Goal: Check status: Check status

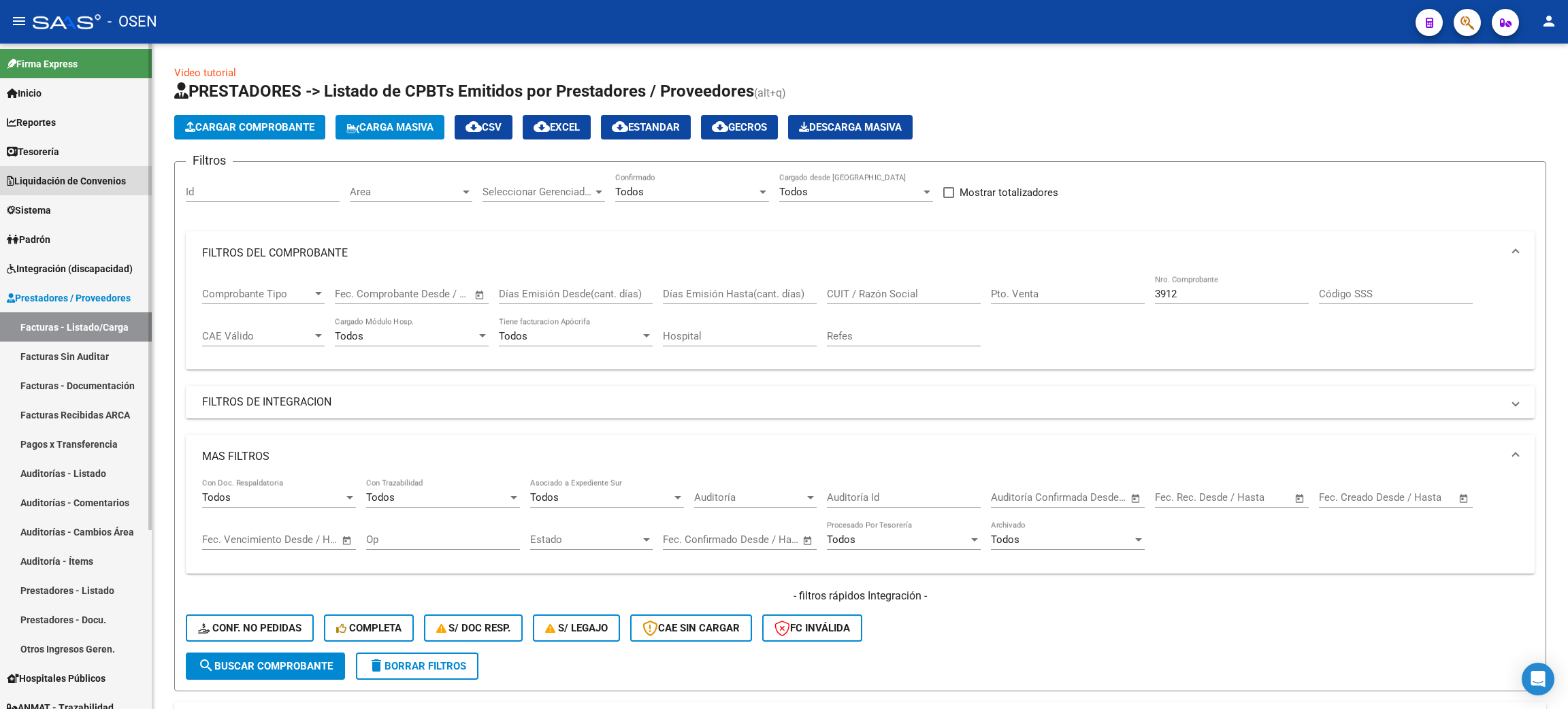
click at [90, 176] on span "Liquidación de Convenios" at bounding box center [66, 181] width 119 height 15
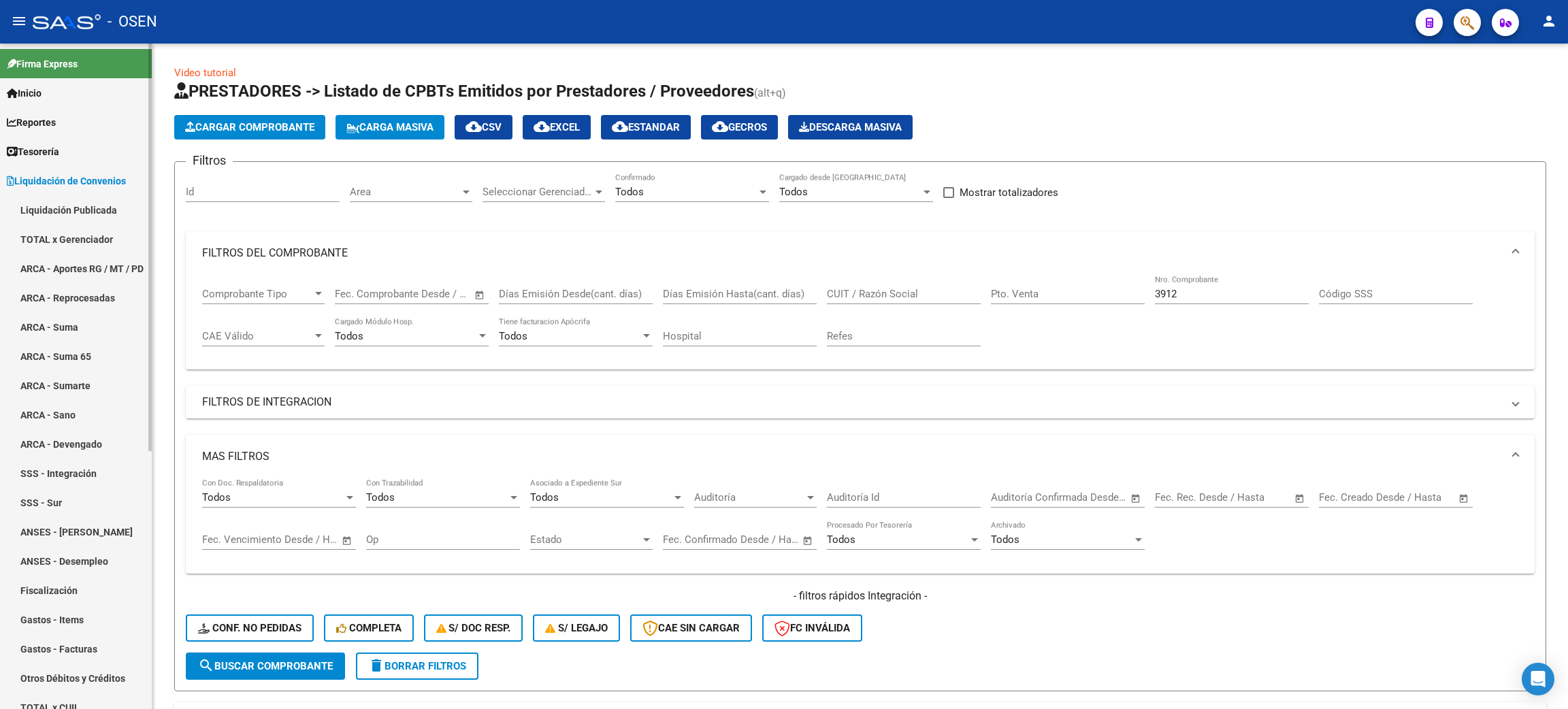
click at [88, 203] on link "Liquidación Publicada" at bounding box center [76, 210] width 152 height 29
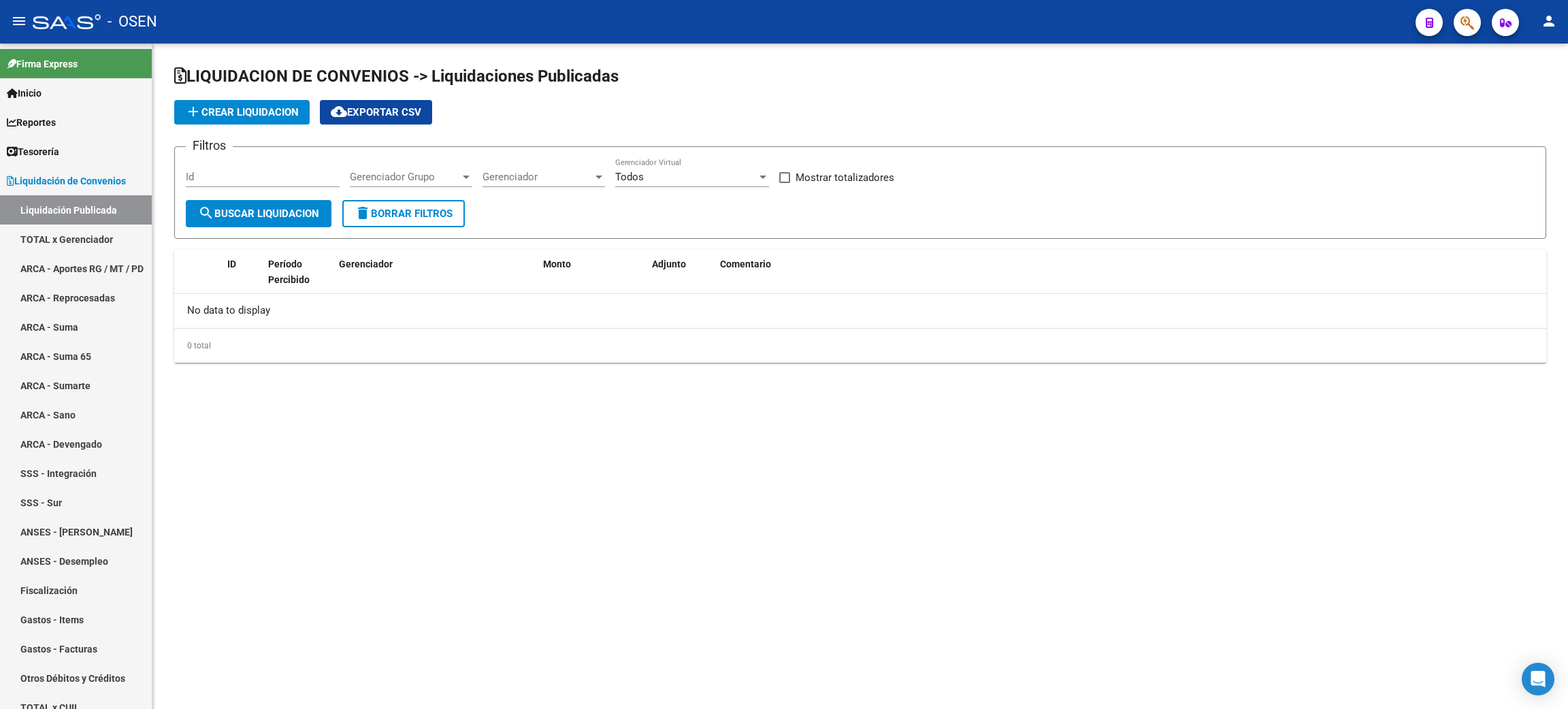
checkbox input "true"
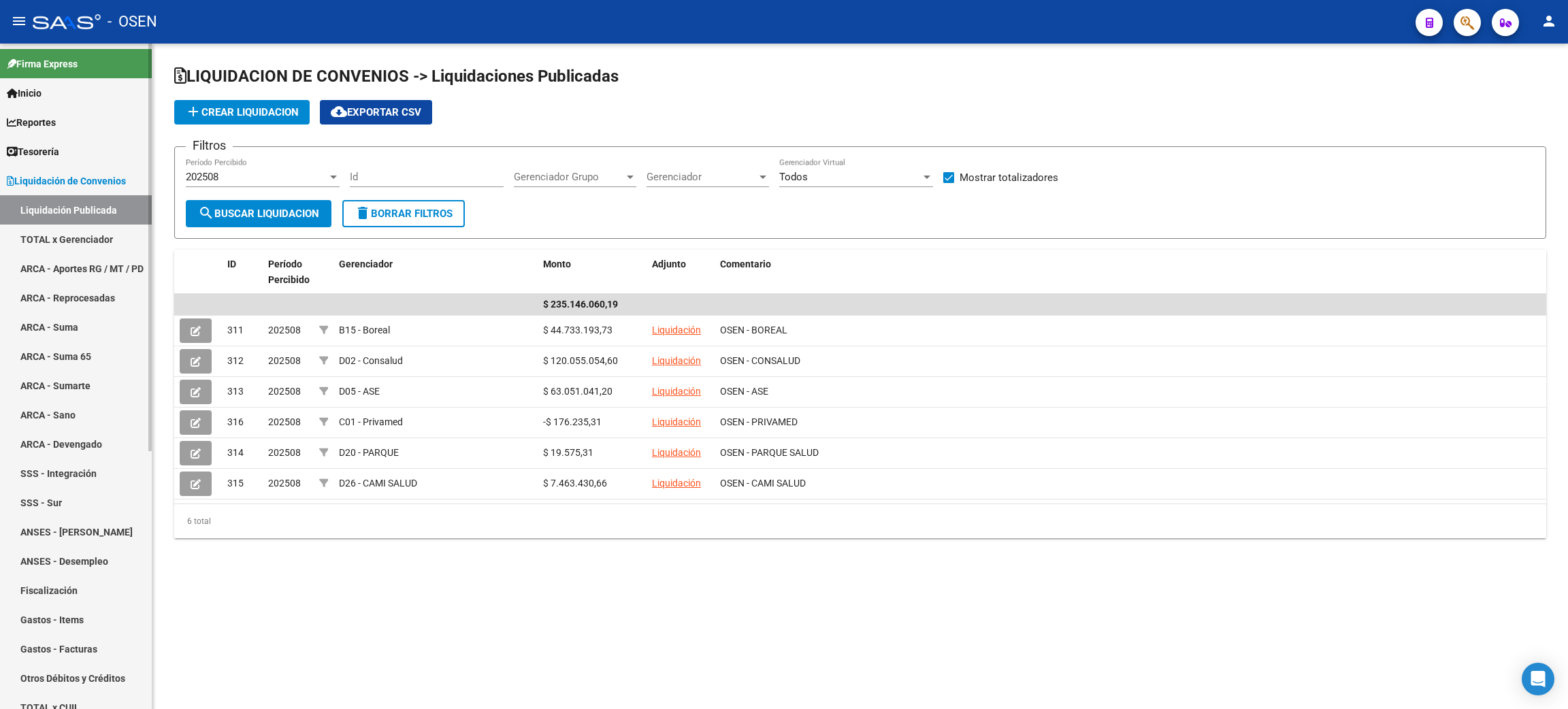
click at [82, 235] on link "TOTAL x Gerenciador" at bounding box center [76, 239] width 152 height 29
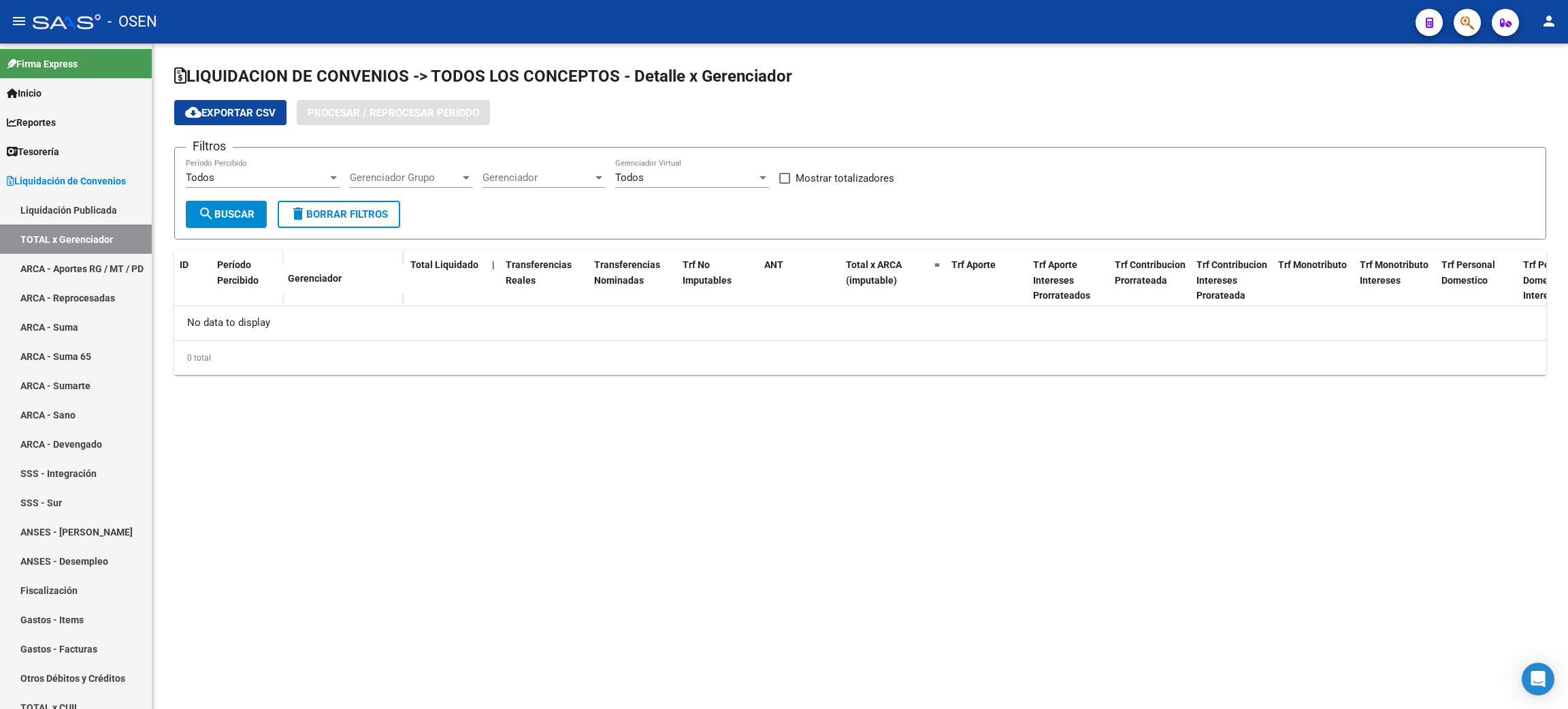
checkbox input "true"
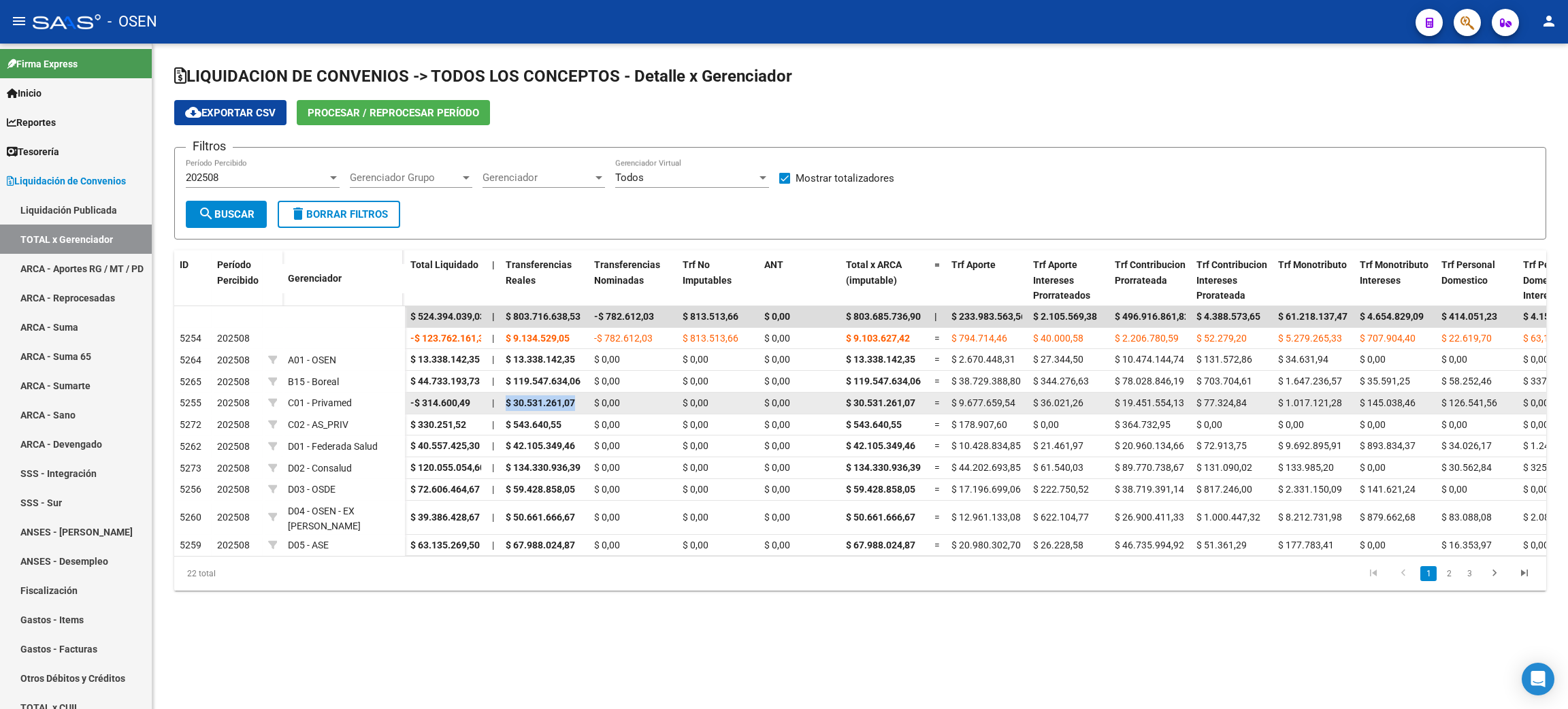
drag, startPoint x: 503, startPoint y: 402, endPoint x: 591, endPoint y: 402, distance: 88.0
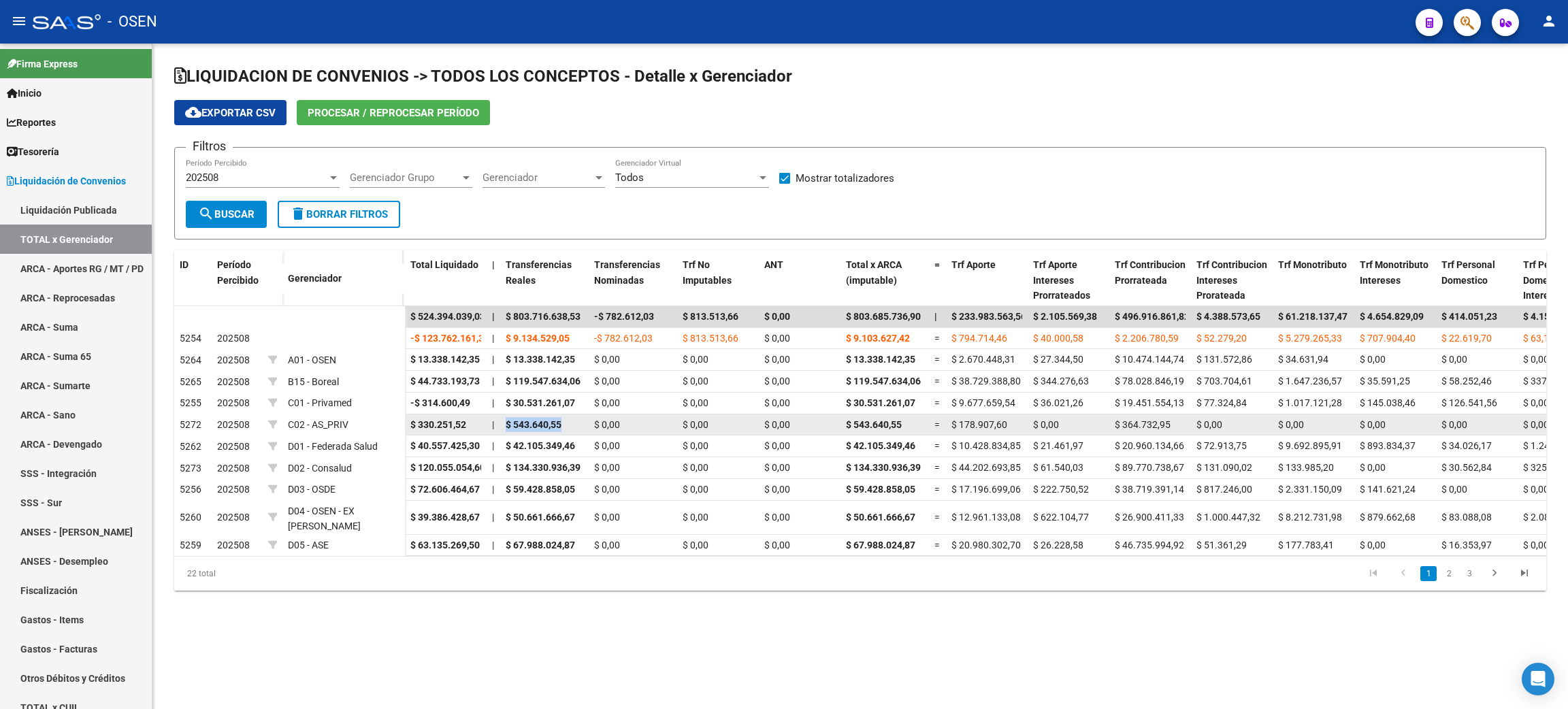
drag, startPoint x: 519, startPoint y: 424, endPoint x: 611, endPoint y: 415, distance: 92.4
click at [567, 421] on datatable-body-cell "$ 543.640,55" at bounding box center [544, 425] width 88 height 21
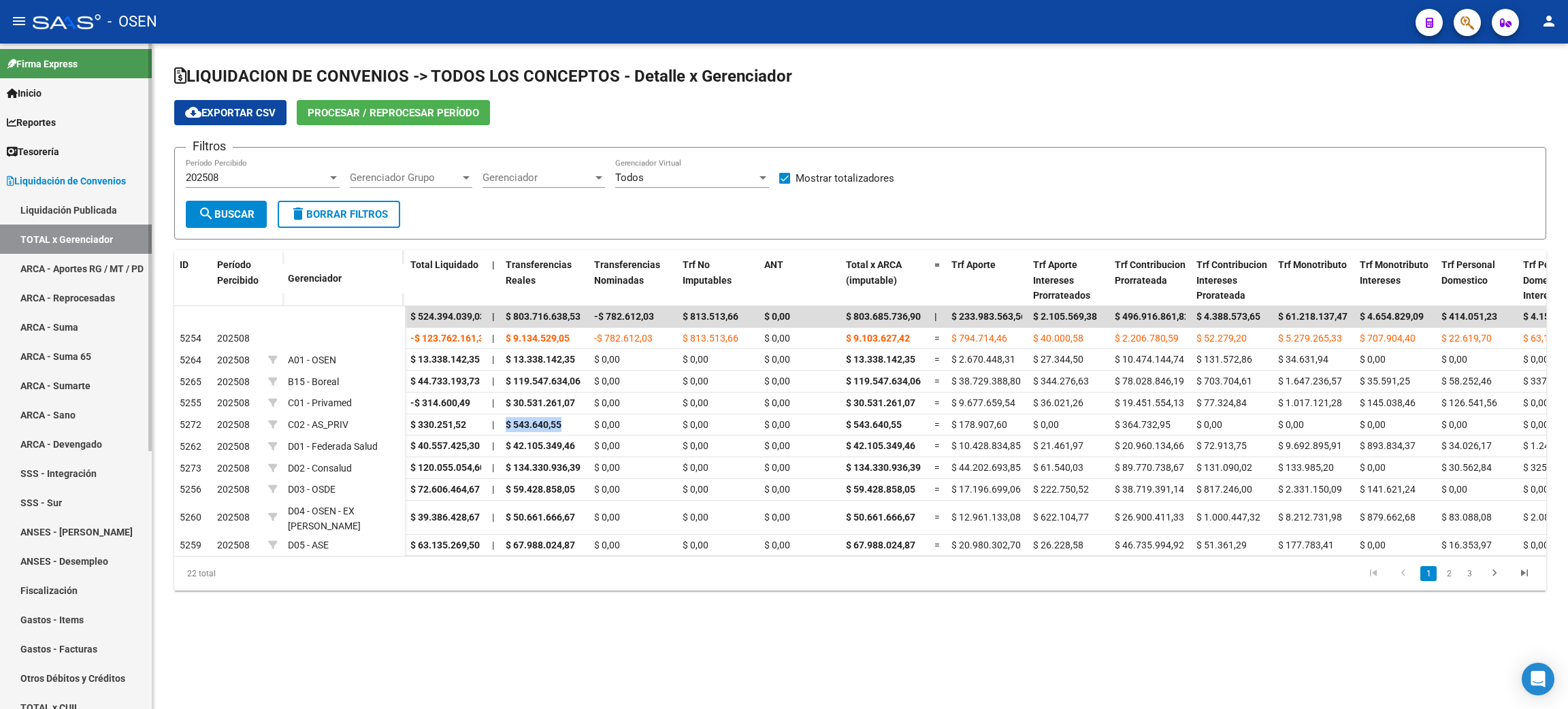
click at [69, 561] on link "ANSES - Desempleo" at bounding box center [76, 561] width 152 height 29
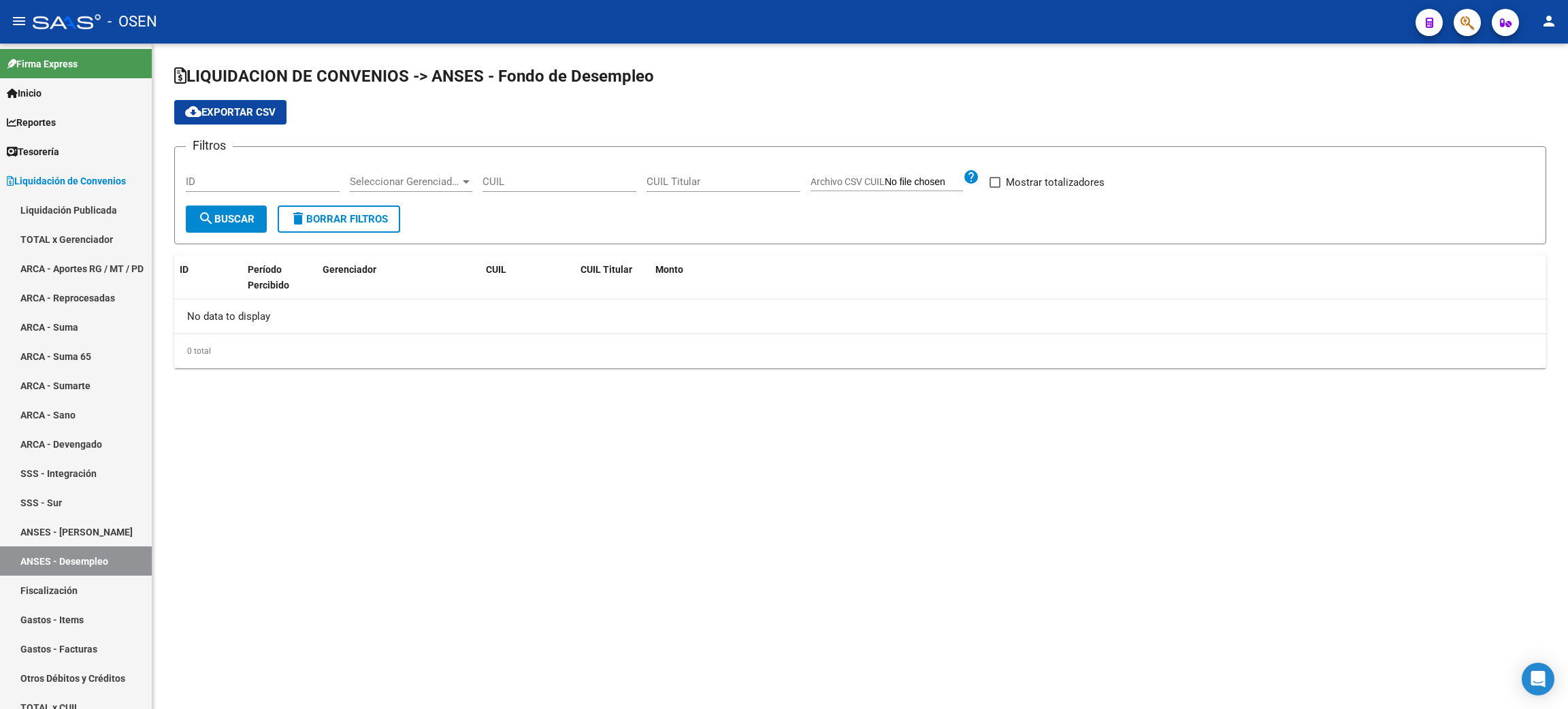
checkbox input "true"
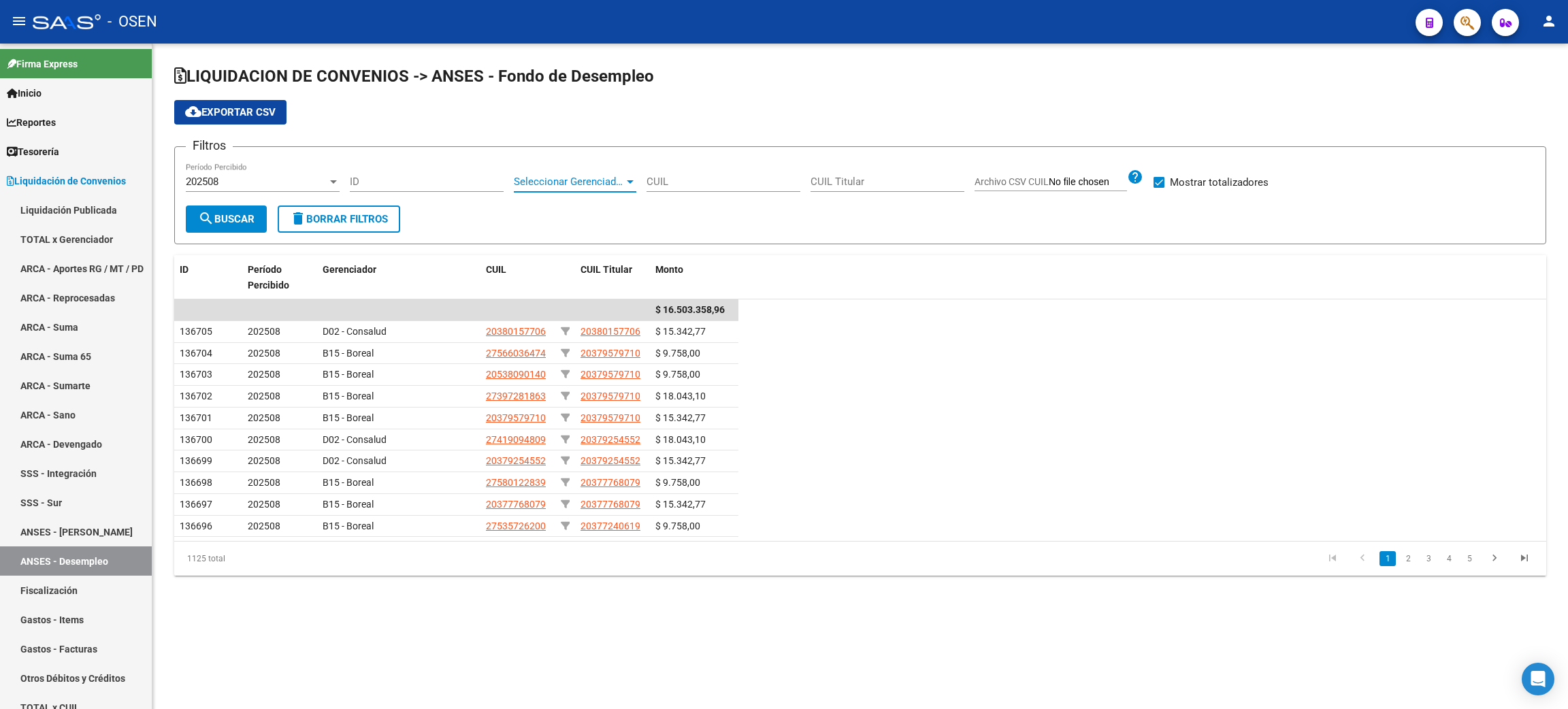
click at [603, 179] on span "Seleccionar Gerenciador" at bounding box center [569, 182] width 110 height 12
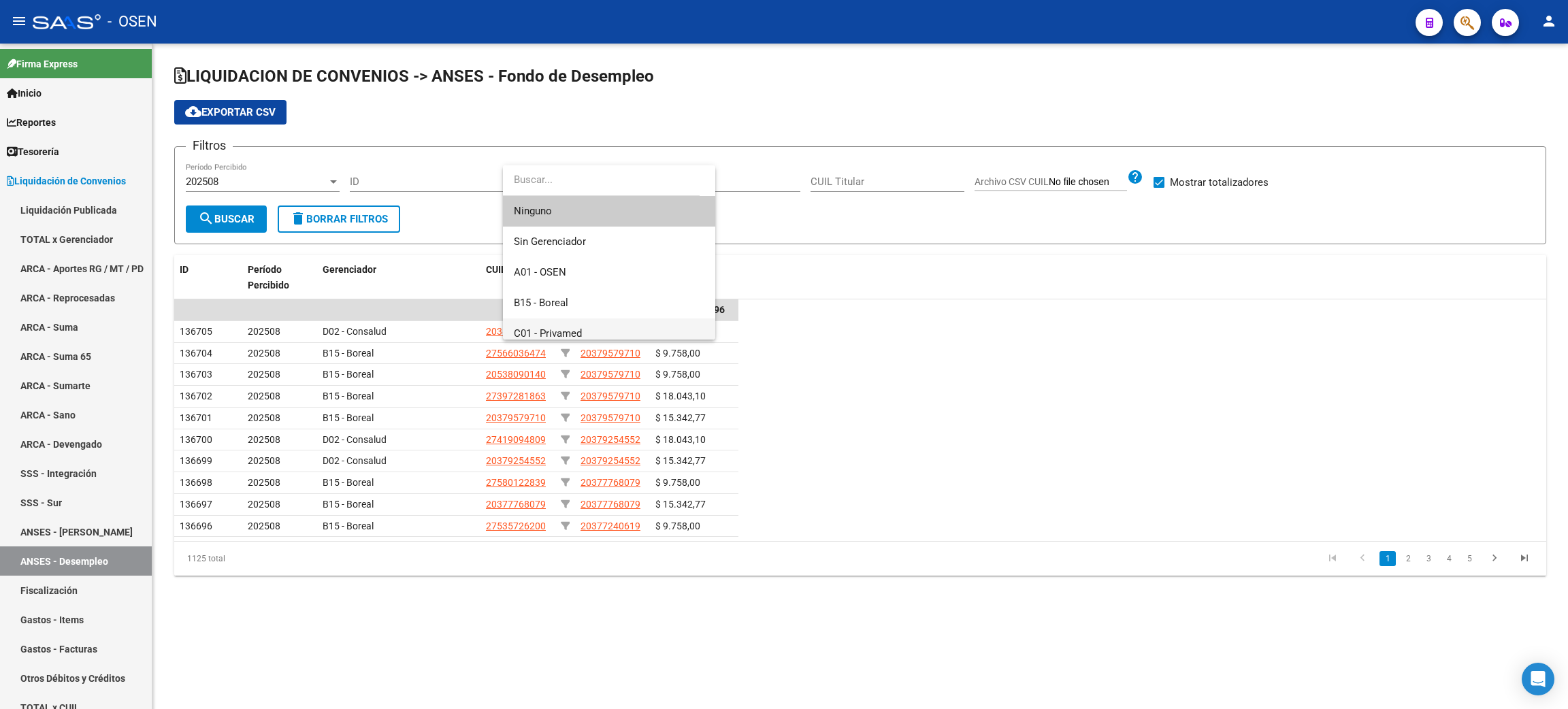
click at [577, 323] on span "C01 - Privamed" at bounding box center [609, 334] width 190 height 30
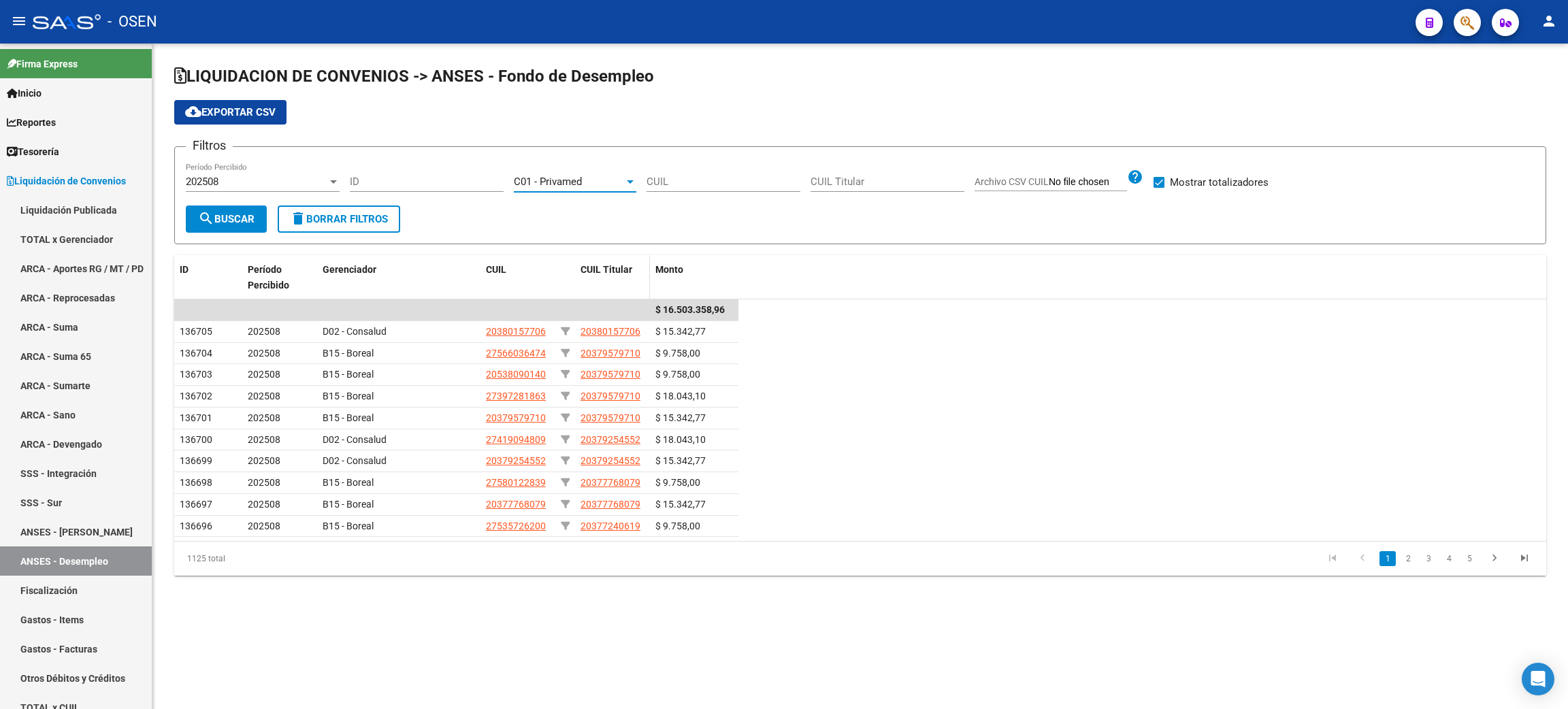
scroll to position [10, 0]
click at [230, 216] on span "search Buscar" at bounding box center [226, 219] width 57 height 12
click at [573, 191] on div "C01 - Privamed Seleccionar Gerenciador" at bounding box center [575, 183] width 123 height 42
click at [578, 179] on span "C01 - Privamed" at bounding box center [548, 182] width 68 height 12
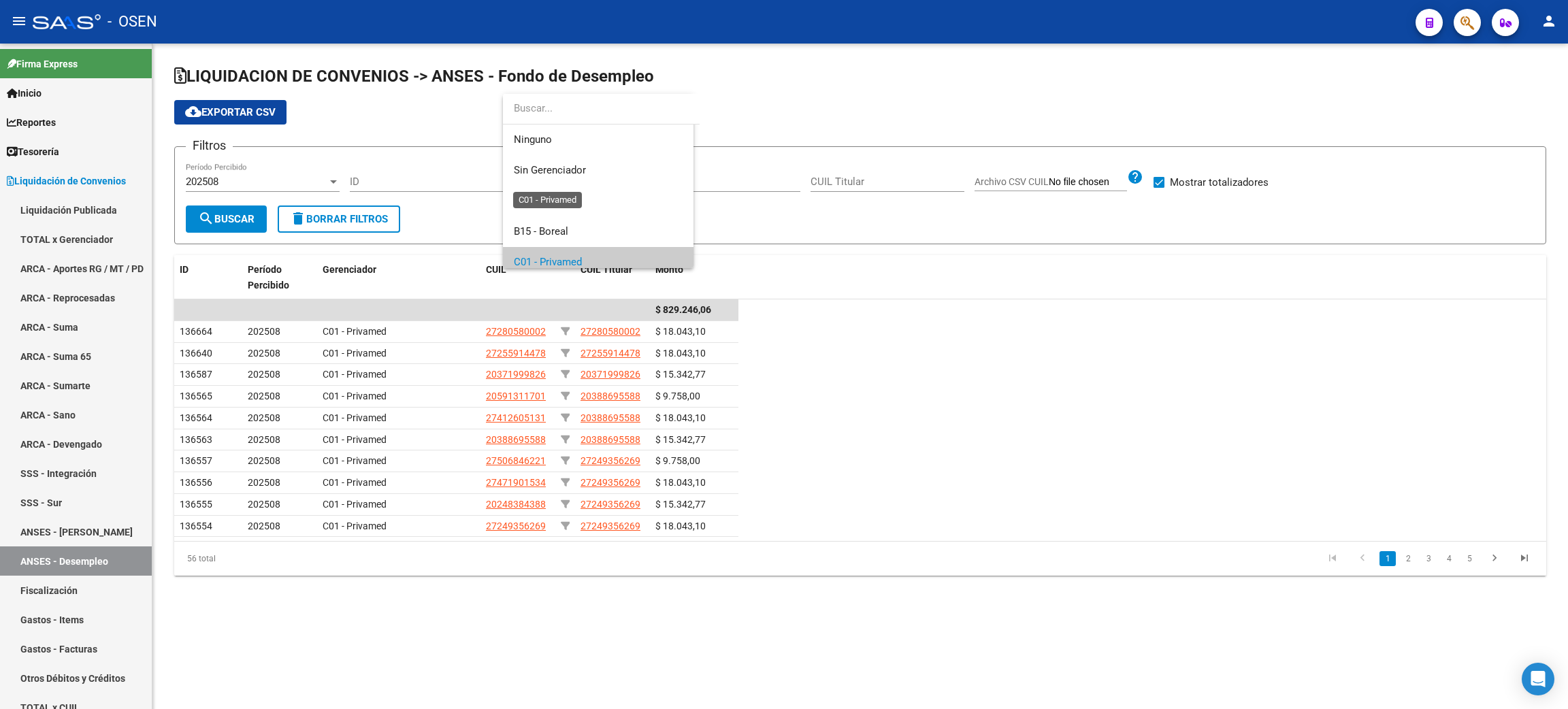
scroll to position [81, 0]
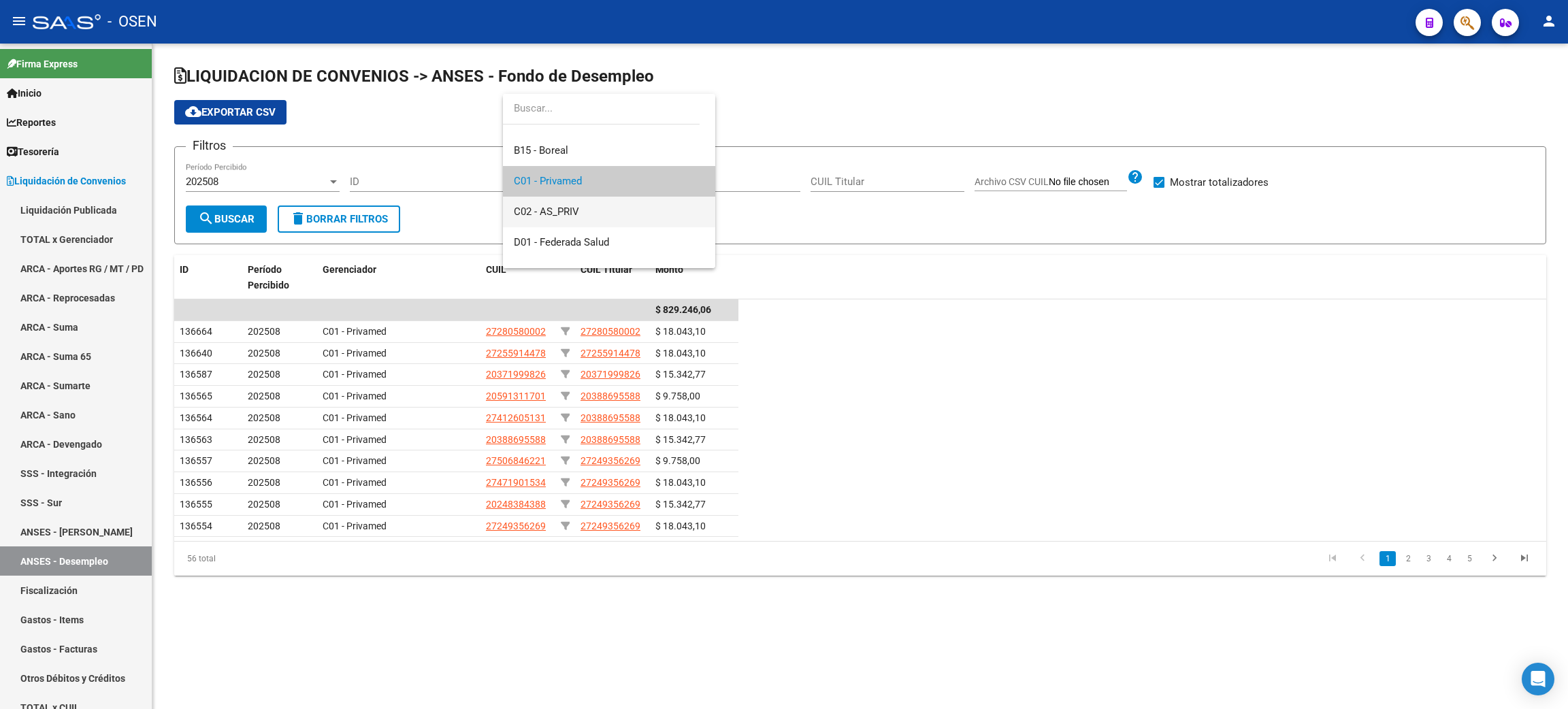
click at [591, 203] on span "C02 - AS_PRIV" at bounding box center [609, 212] width 190 height 30
click at [215, 214] on span "search Buscar" at bounding box center [226, 219] width 57 height 12
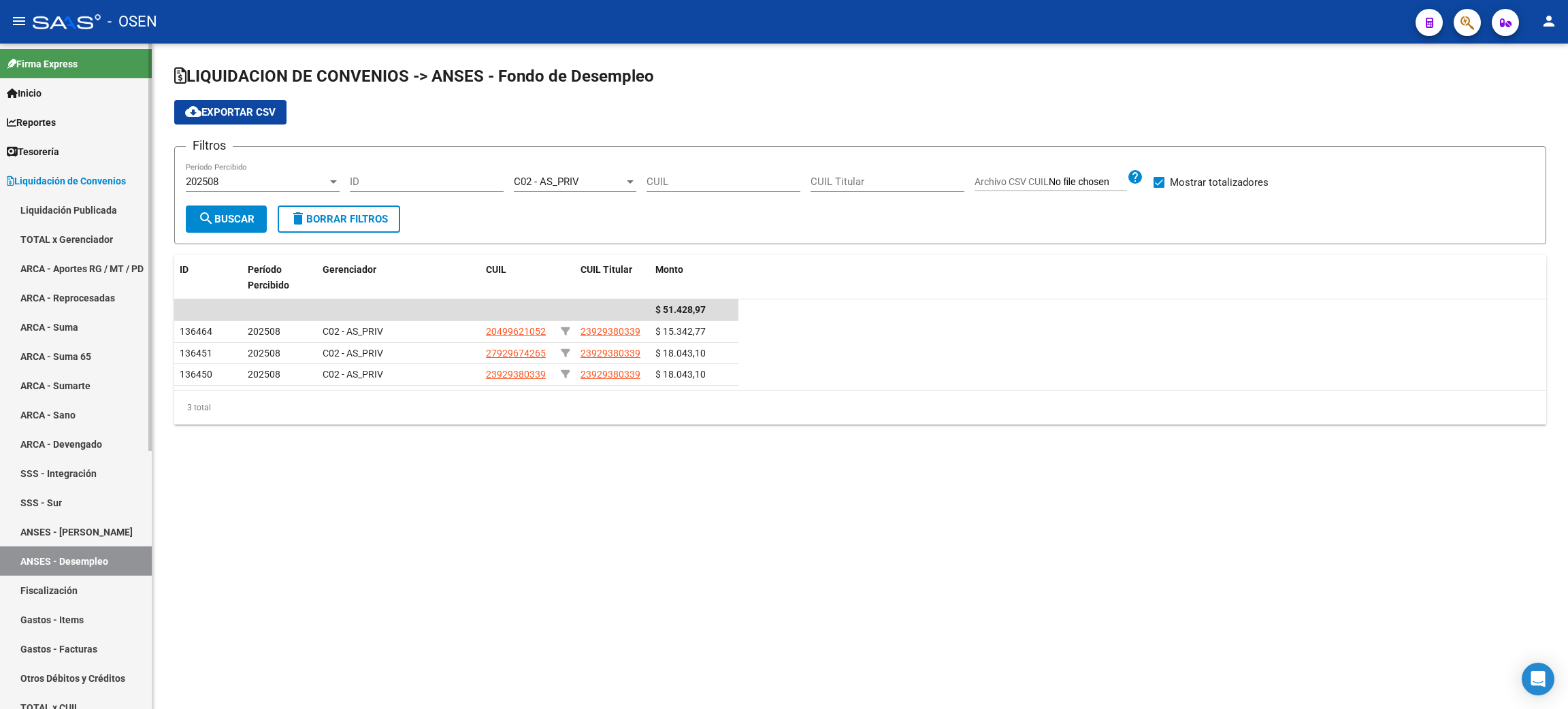
click at [78, 212] on link "Liquidación Publicada" at bounding box center [76, 210] width 152 height 29
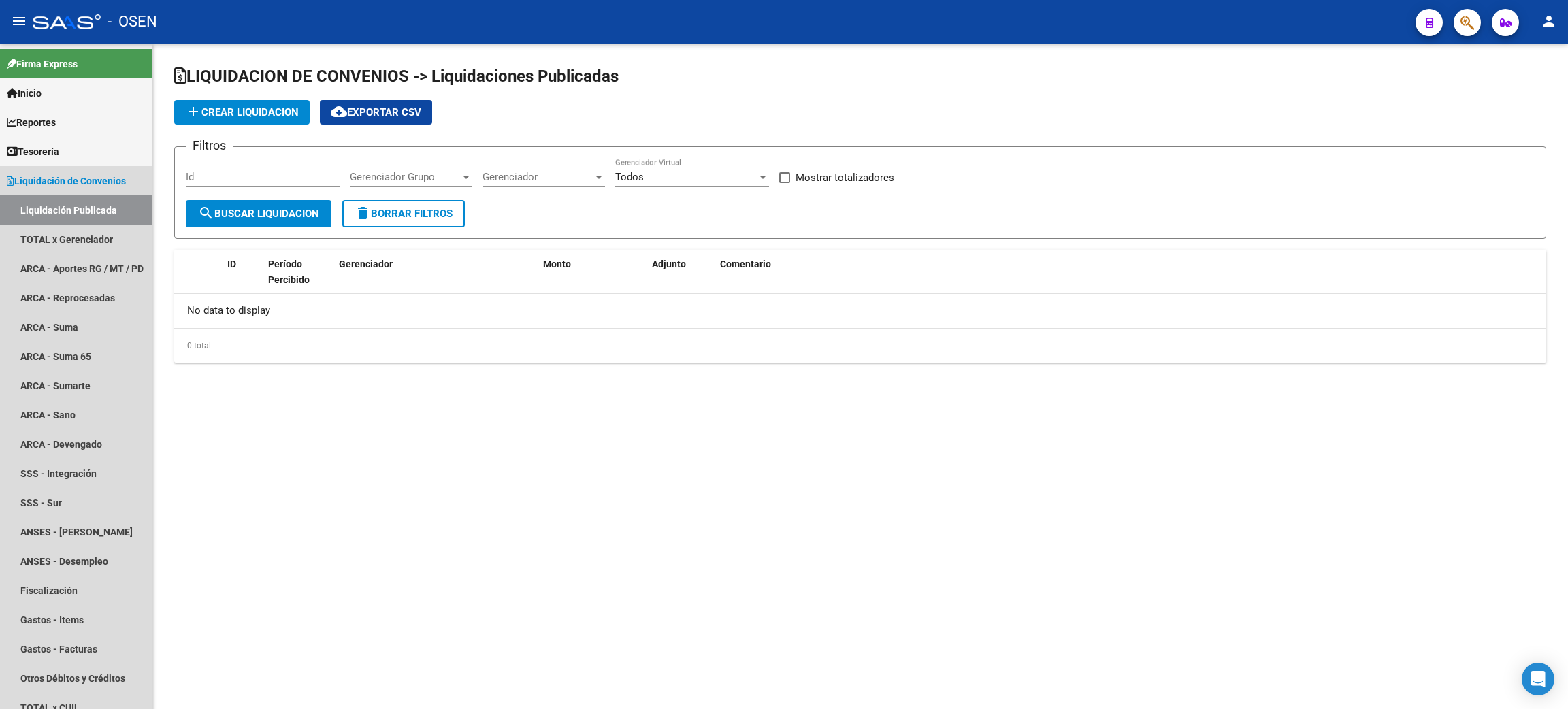
checkbox input "true"
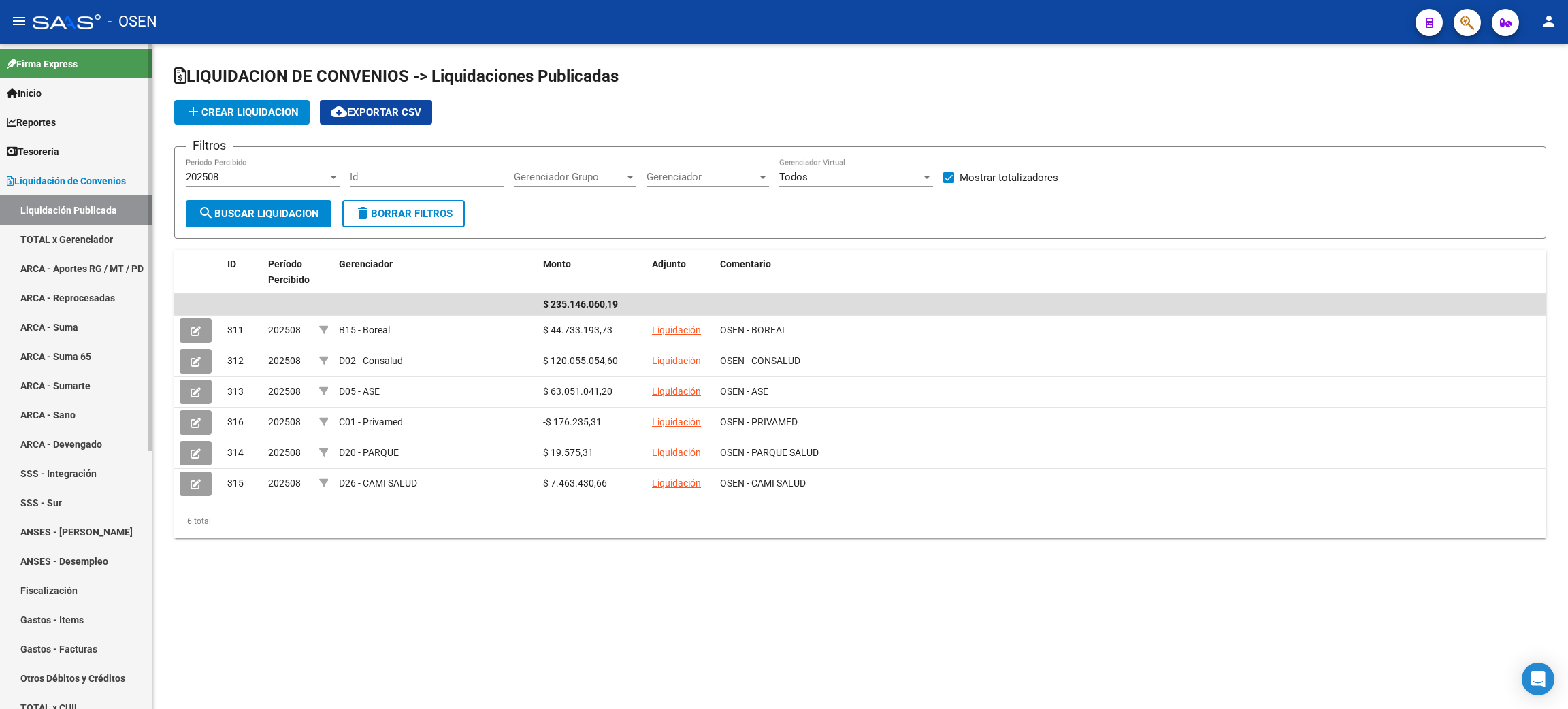
click at [72, 171] on link "Liquidación de Convenios" at bounding box center [76, 181] width 152 height 29
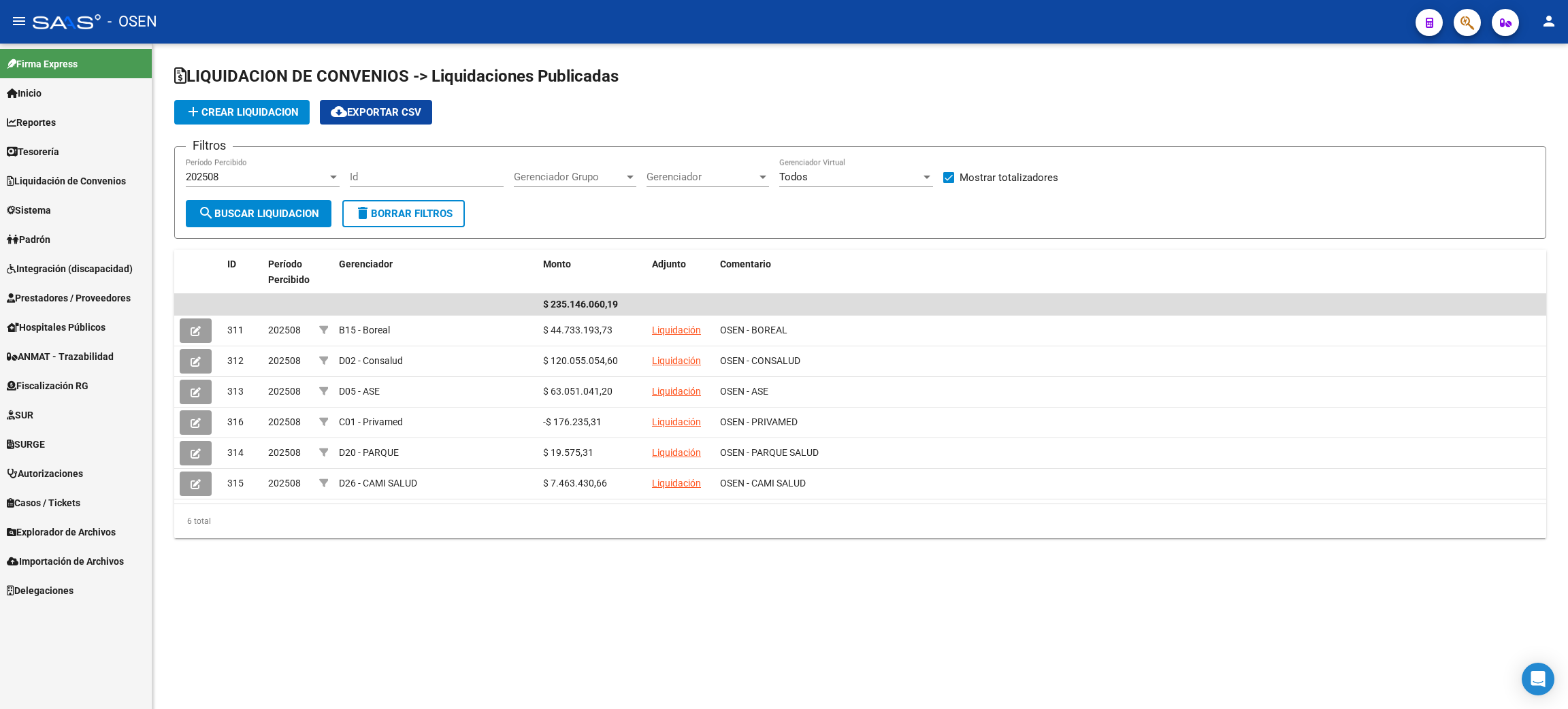
click at [99, 270] on span "Integración (discapacidad)" at bounding box center [70, 269] width 126 height 15
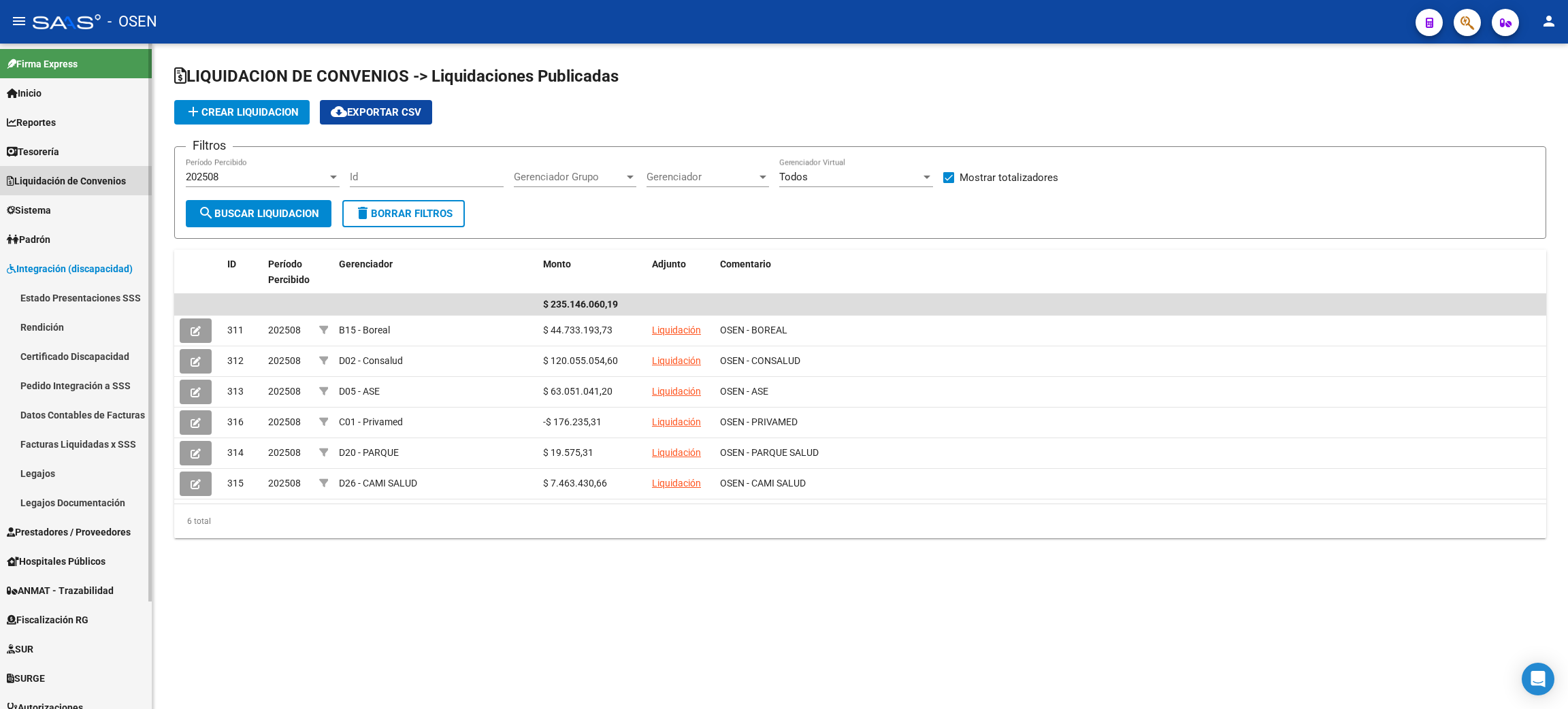
click at [108, 181] on span "Liquidación de Convenios" at bounding box center [66, 181] width 119 height 15
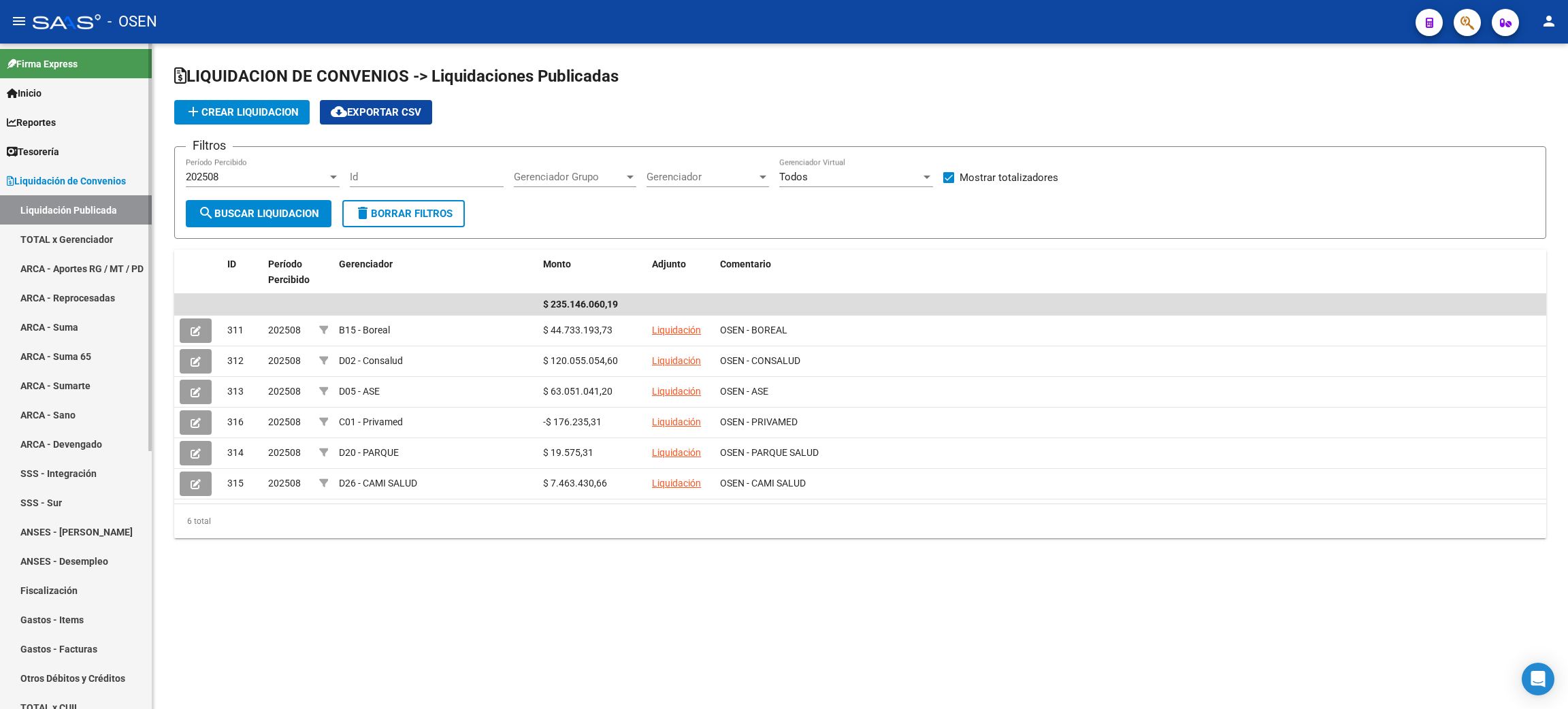
click at [58, 212] on link "Liquidación Publicada" at bounding box center [76, 210] width 152 height 29
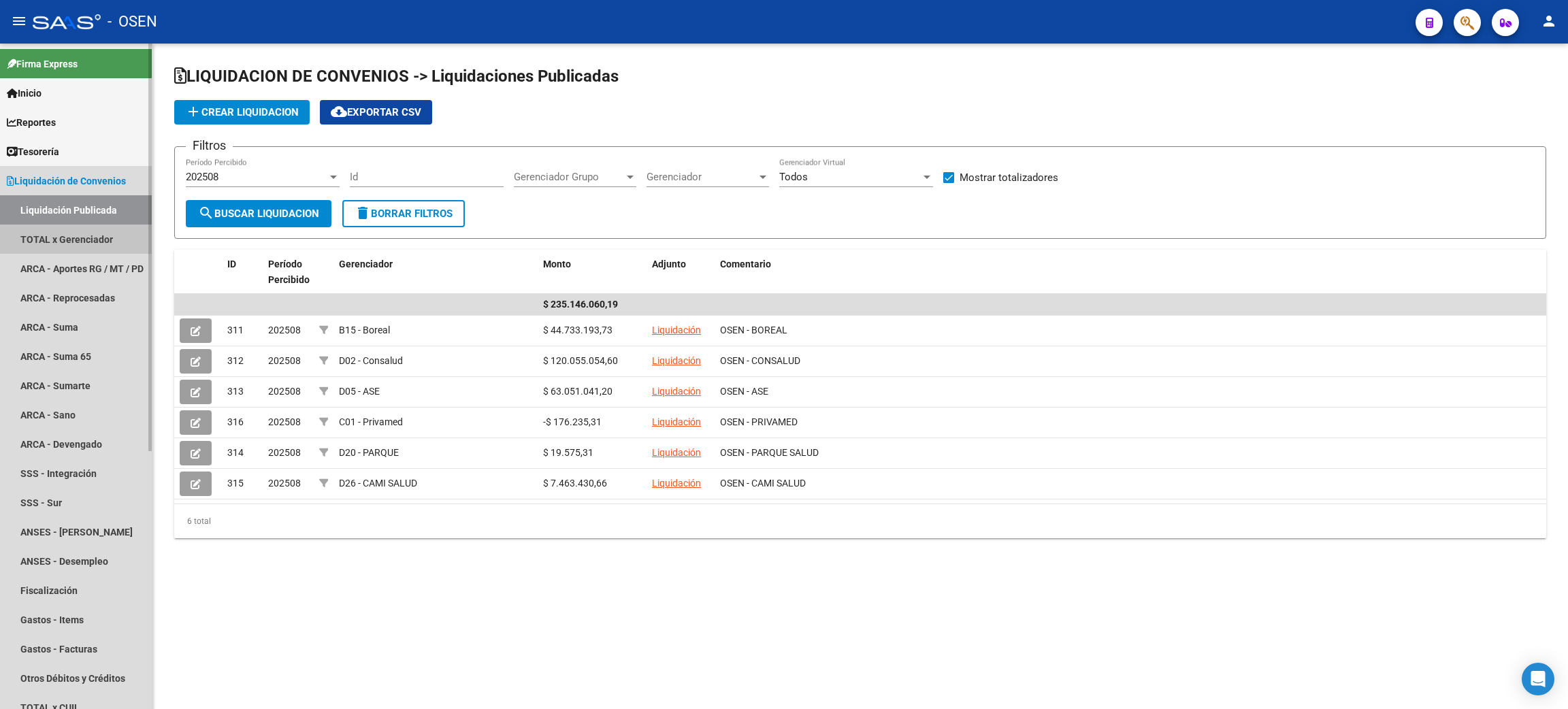
drag, startPoint x: 89, startPoint y: 239, endPoint x: 97, endPoint y: 237, distance: 8.2
click at [88, 240] on link "TOTAL x Gerenciador" at bounding box center [76, 239] width 152 height 29
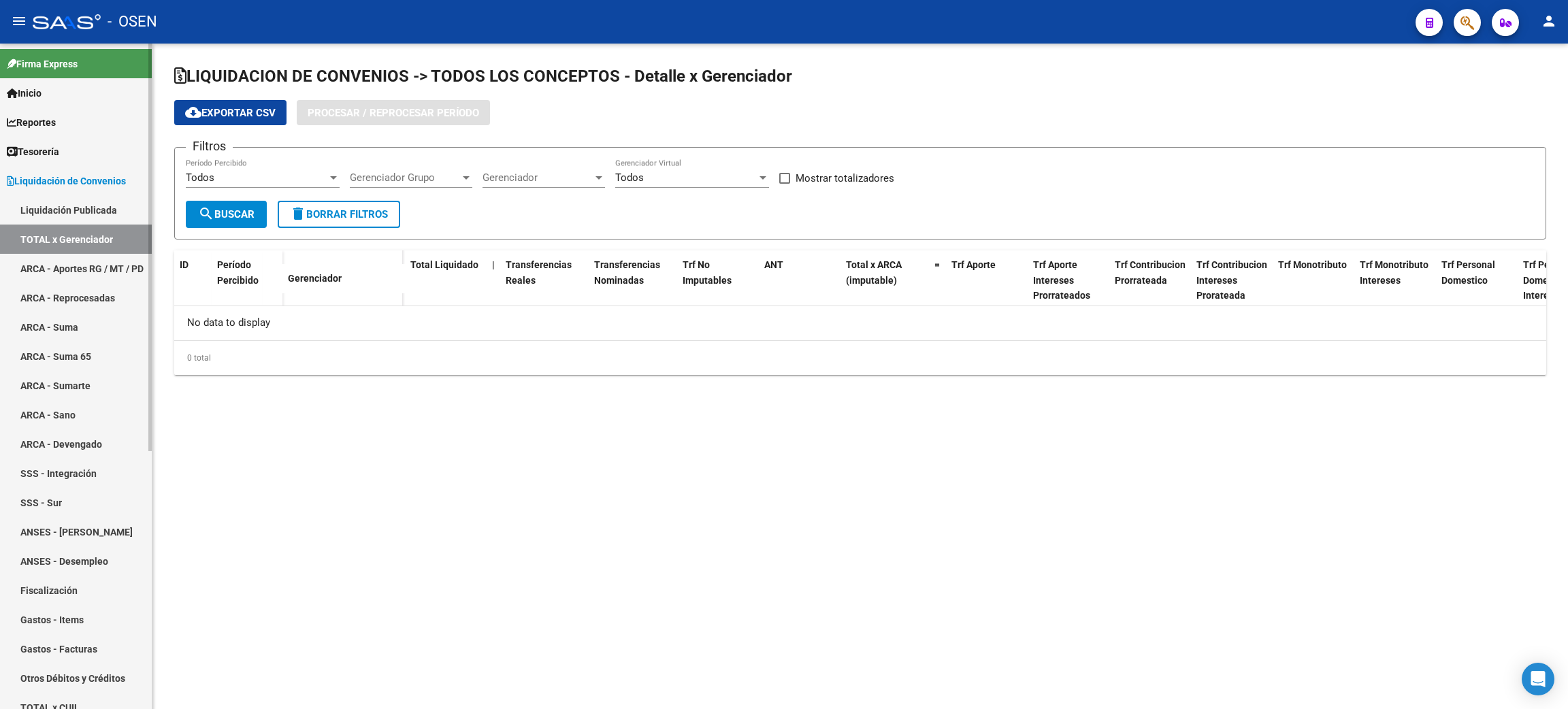
checkbox input "true"
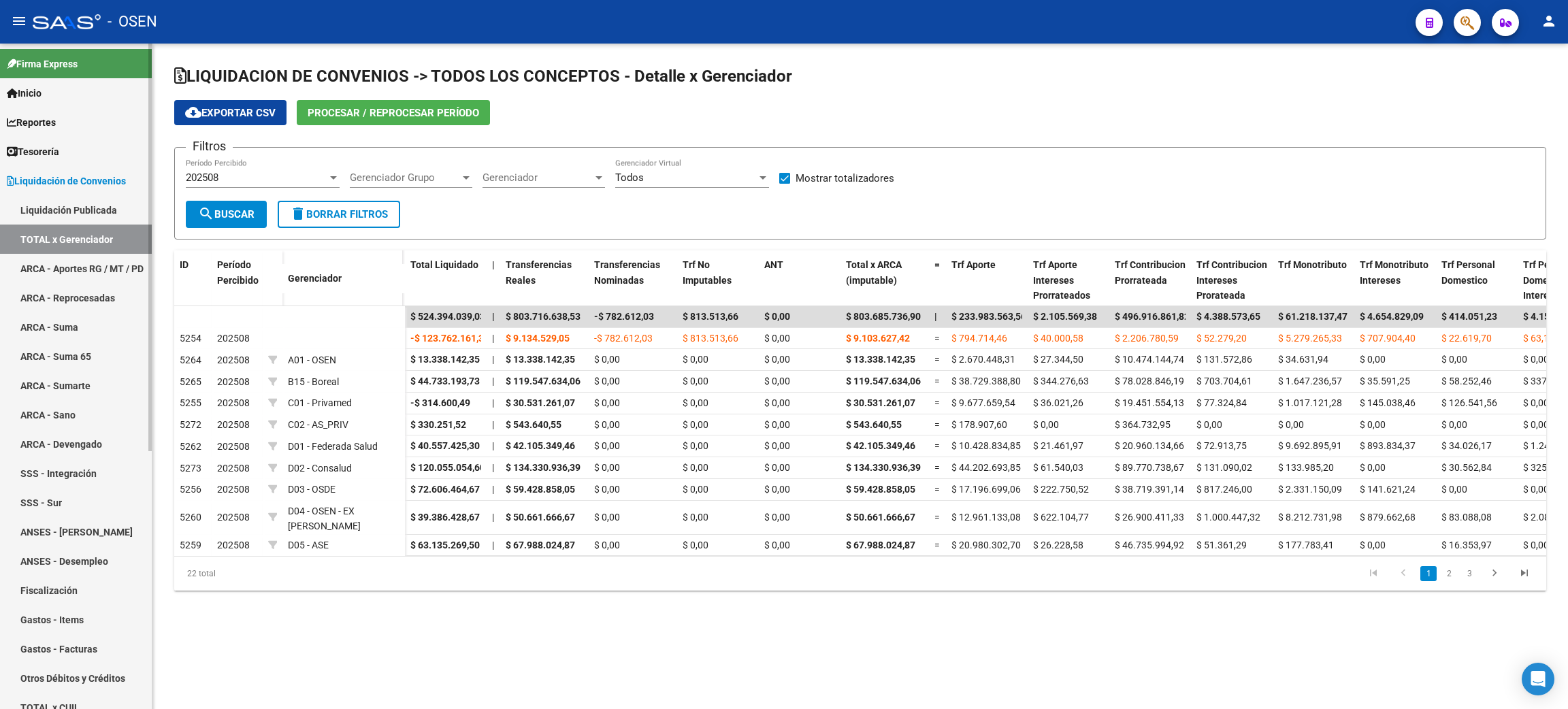
click at [97, 212] on link "Liquidación Publicada" at bounding box center [76, 210] width 152 height 29
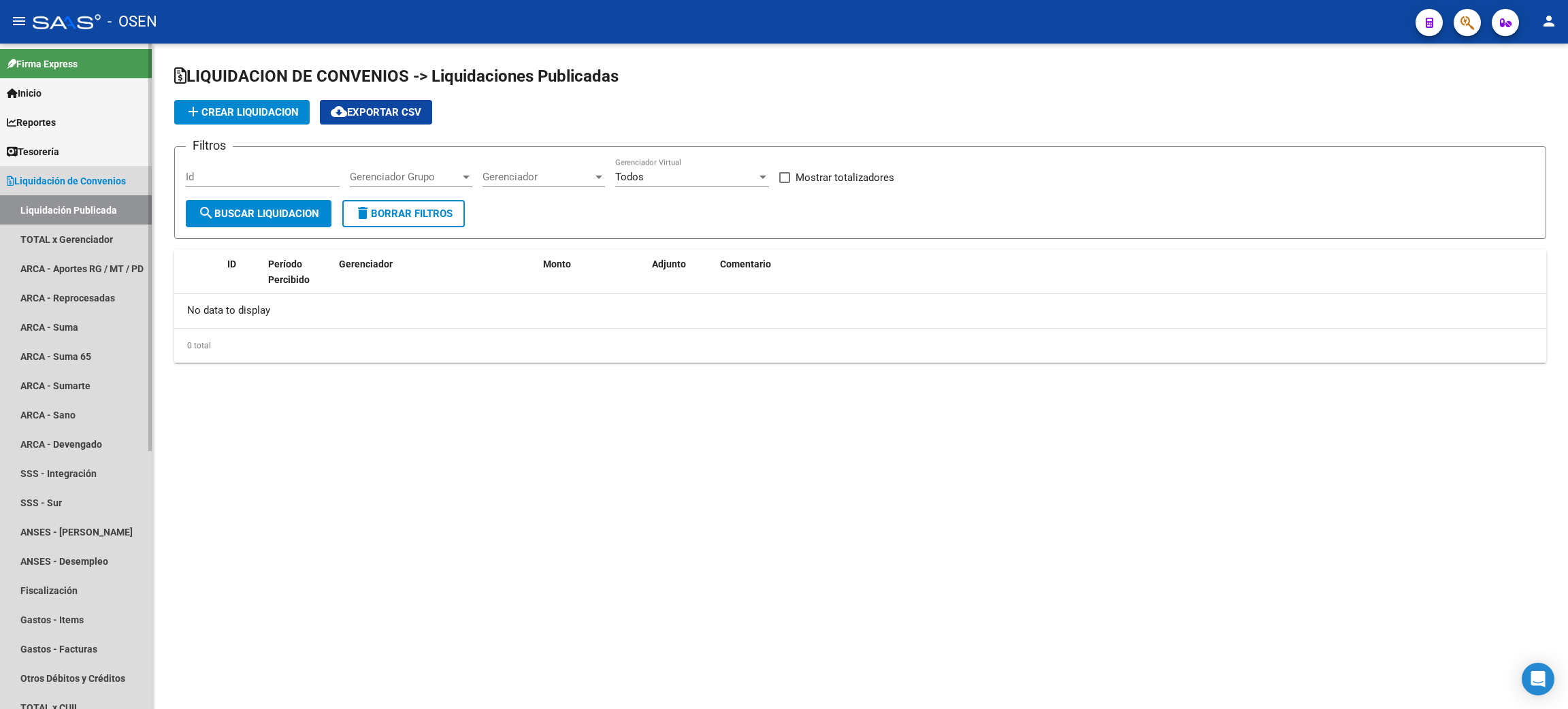
checkbox input "true"
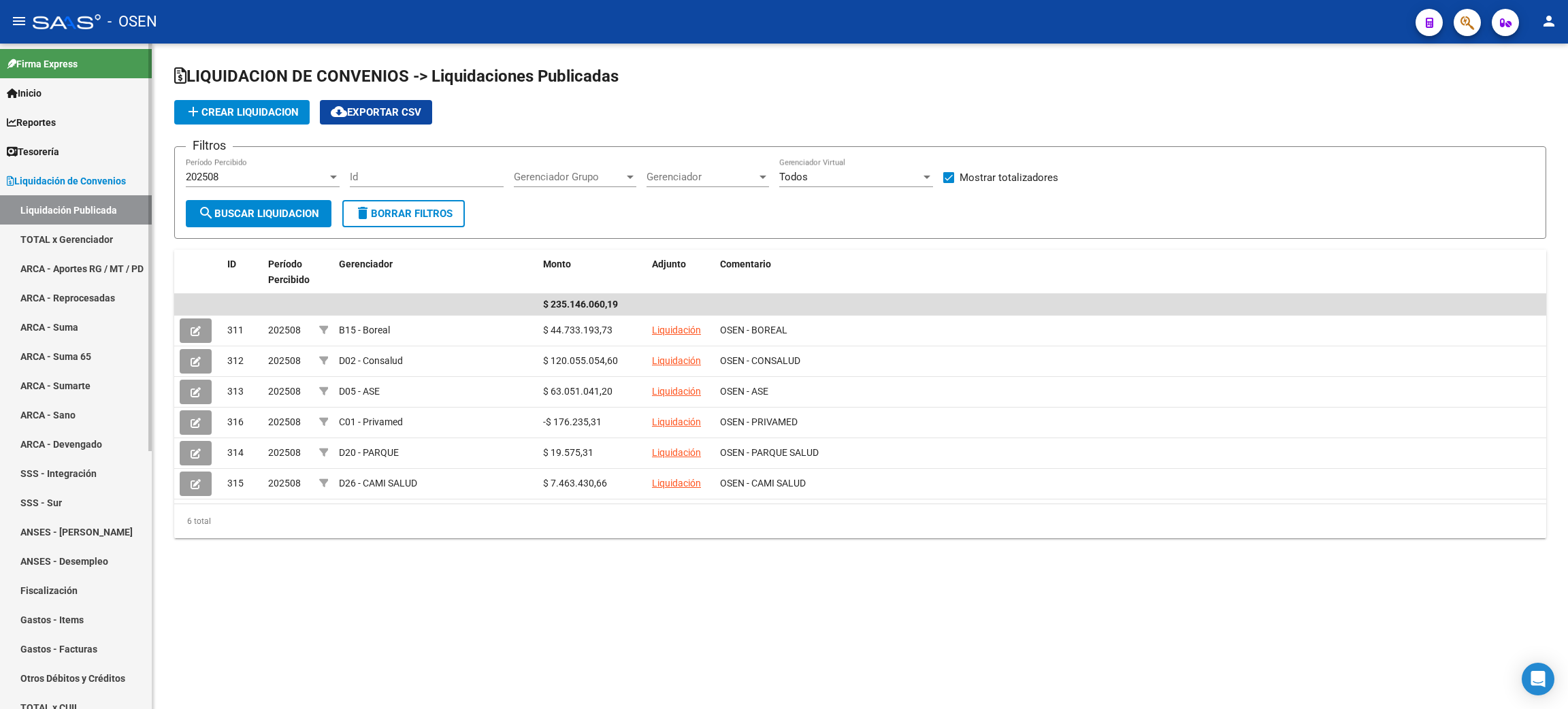
click at [126, 175] on span "Liquidación de Convenios" at bounding box center [66, 181] width 119 height 15
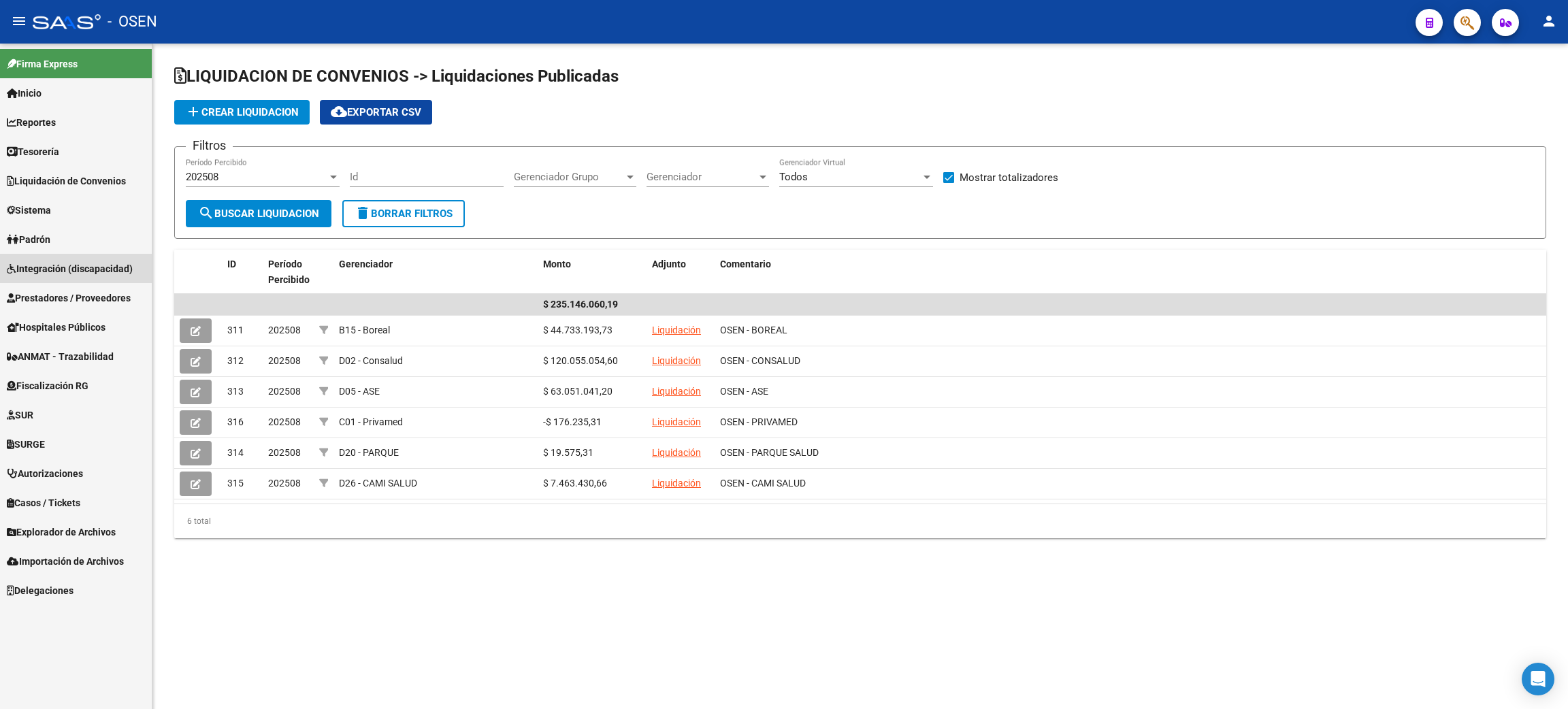
click at [101, 263] on span "Integración (discapacidad)" at bounding box center [70, 269] width 126 height 15
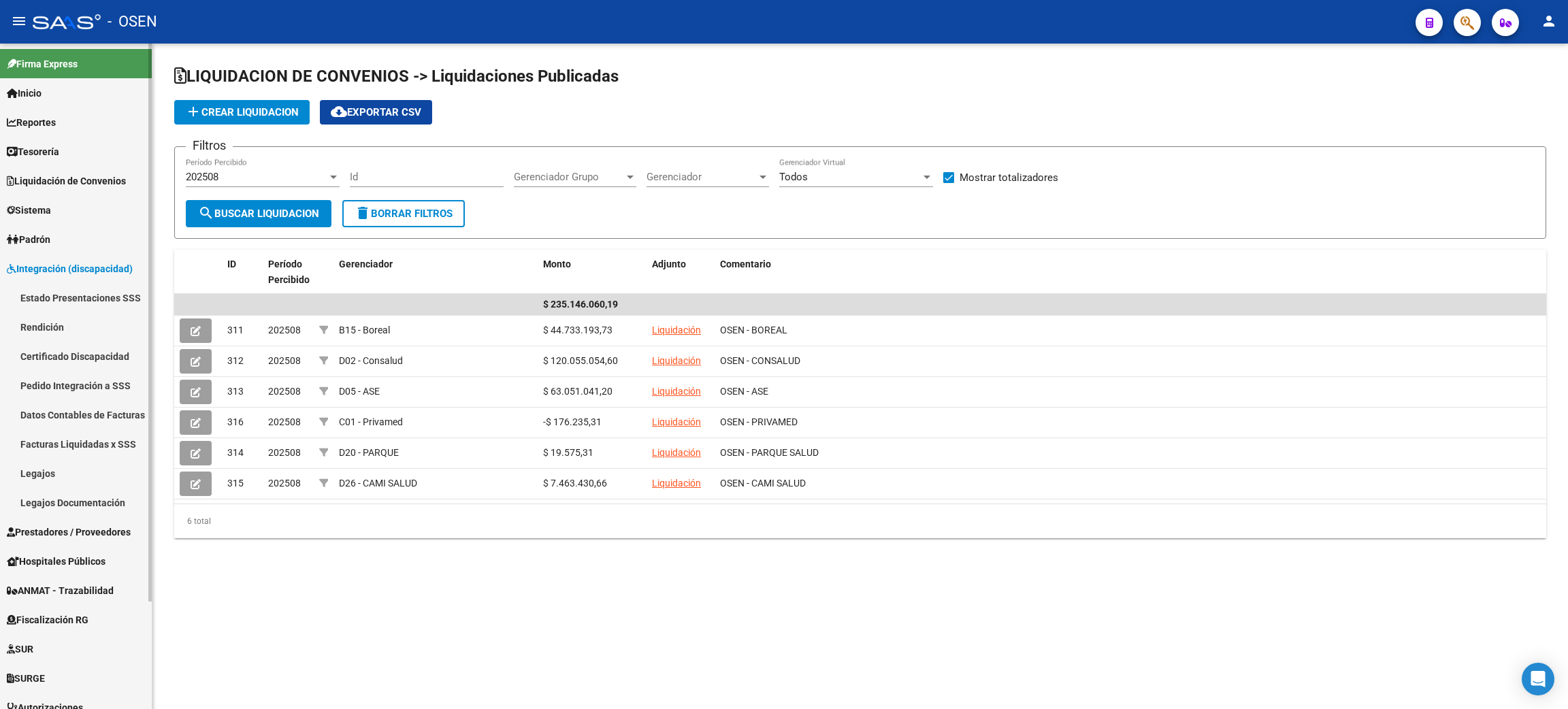
click at [99, 290] on link "Estado Presentaciones SSS" at bounding box center [76, 297] width 152 height 29
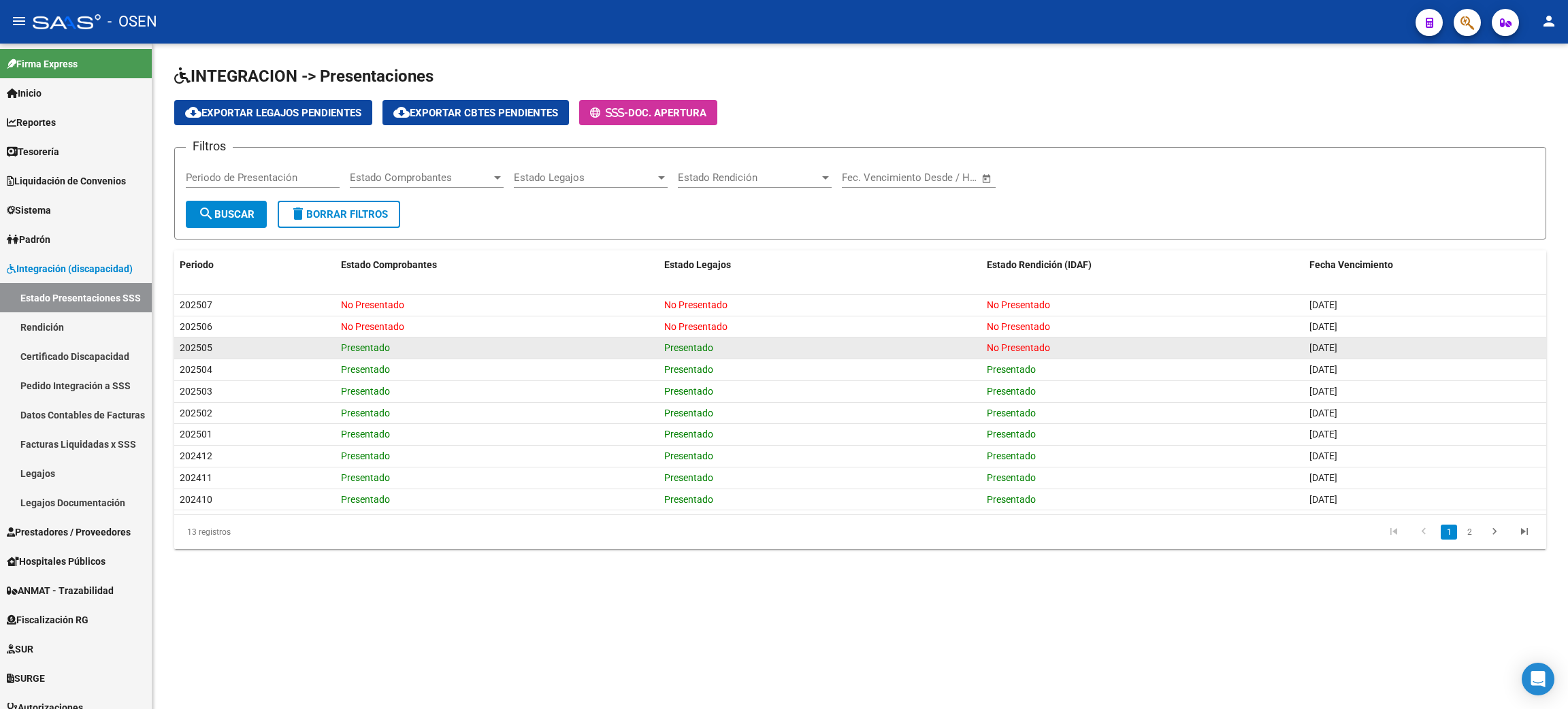
drag, startPoint x: 753, startPoint y: 346, endPoint x: 250, endPoint y: 343, distance: 503.0
click at [250, 343] on div "202505 Presentado Presentado No Presentado [DATE]" at bounding box center [860, 348] width 1372 height 22
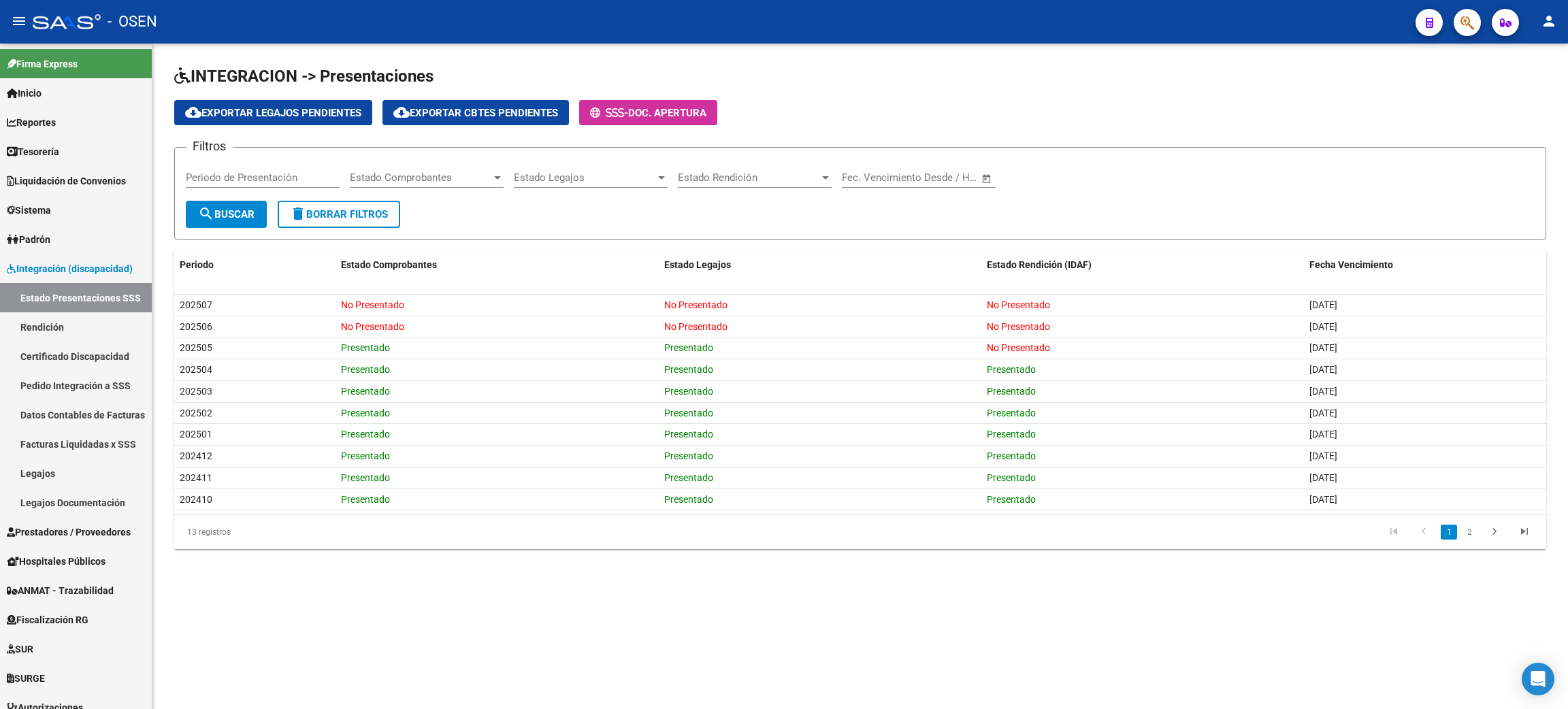
click at [311, 606] on mat-sidenav-content "INTEGRACION -> Presentaciones cloud_download Exportar Legajos Pendientes cloud_…" at bounding box center [860, 376] width 1416 height 666
click at [107, 178] on span "Liquidación de Convenios" at bounding box center [66, 181] width 119 height 15
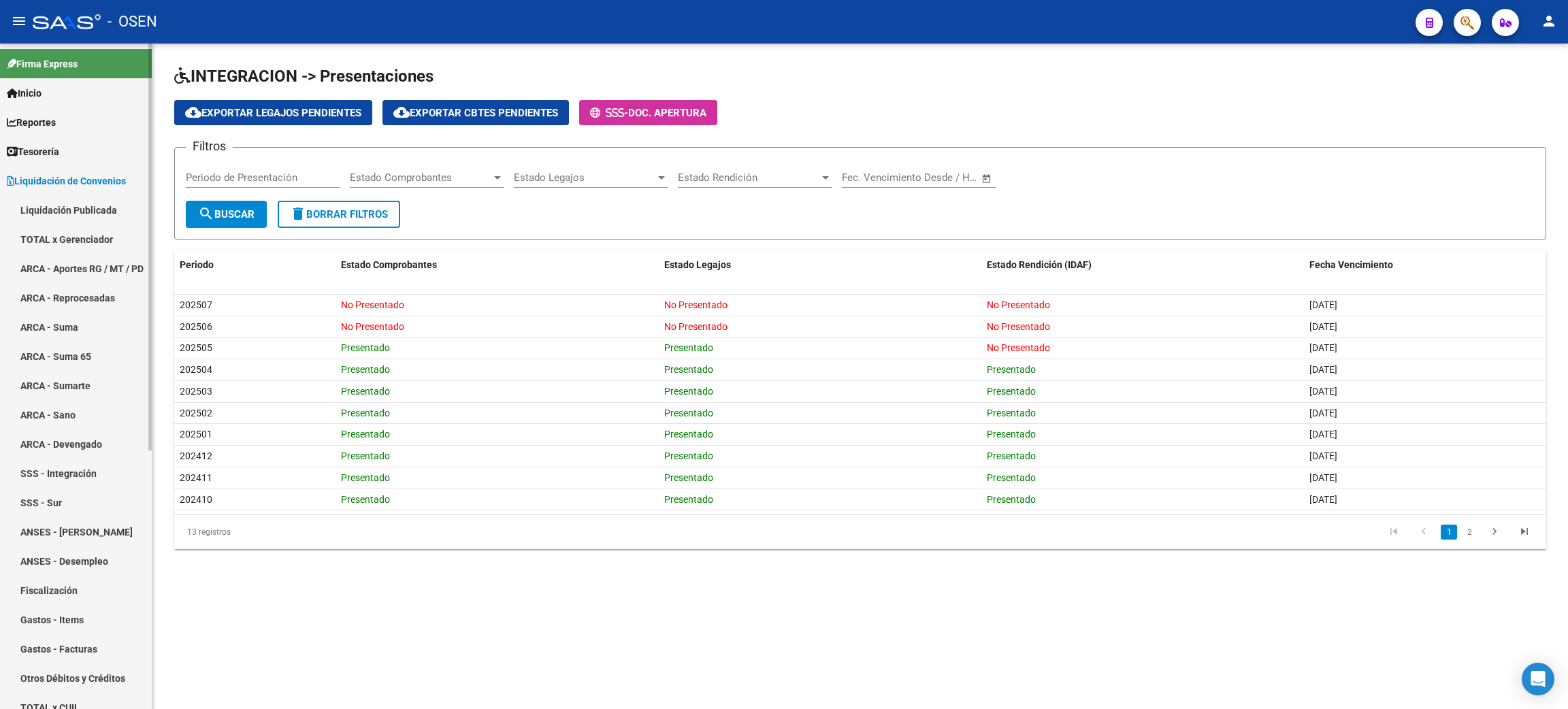
click at [104, 215] on link "Liquidación Publicada" at bounding box center [76, 210] width 152 height 29
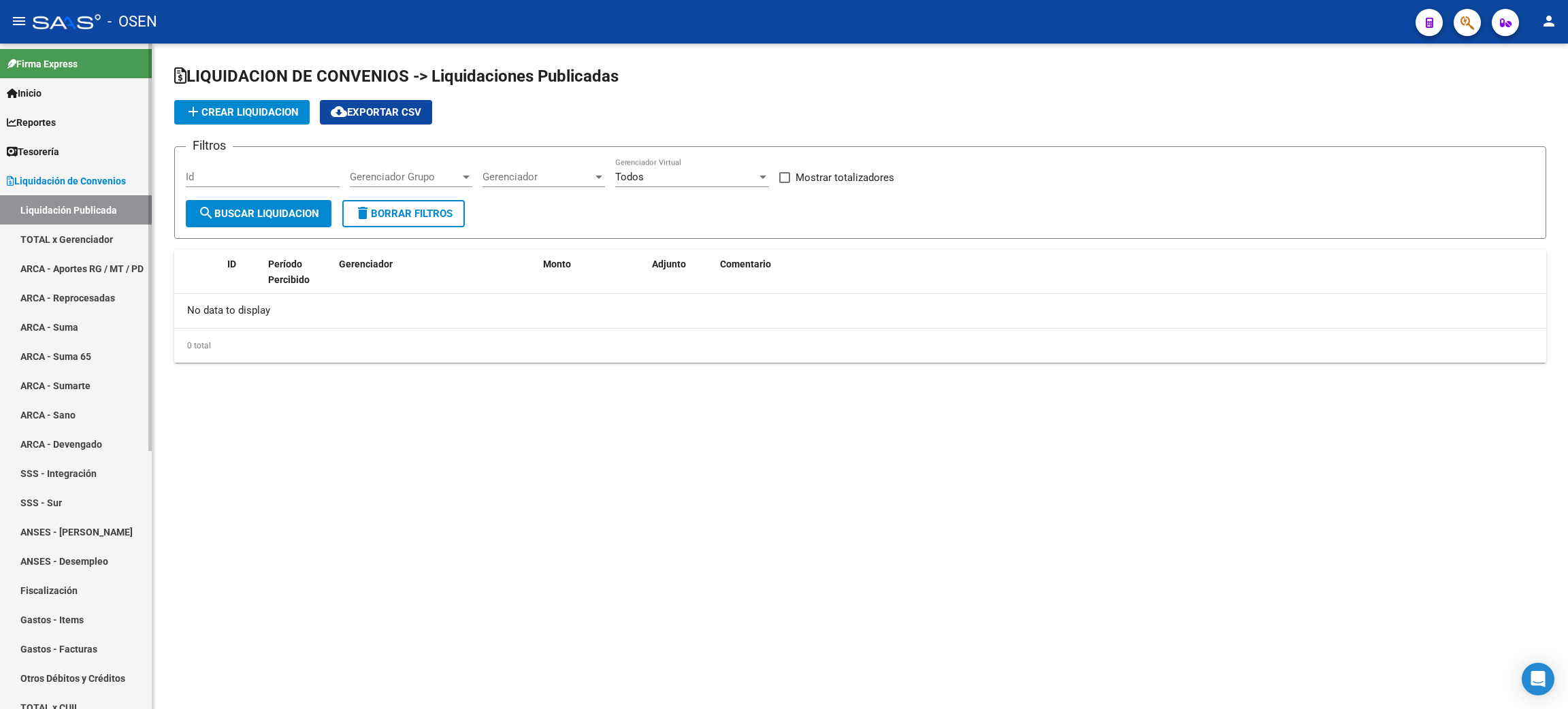
checkbox input "true"
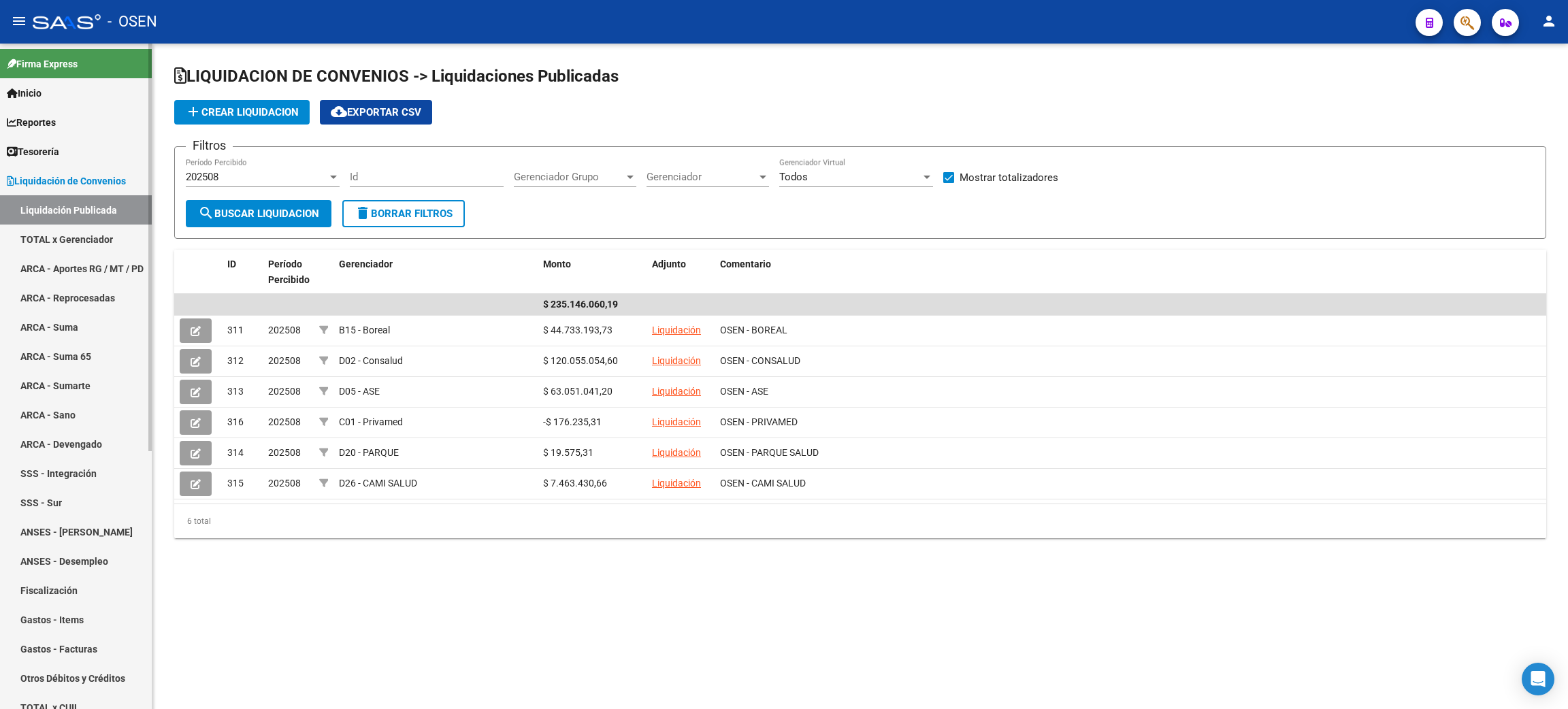
click at [84, 87] on link "Inicio" at bounding box center [76, 92] width 152 height 29
